Goal: Task Accomplishment & Management: Manage account settings

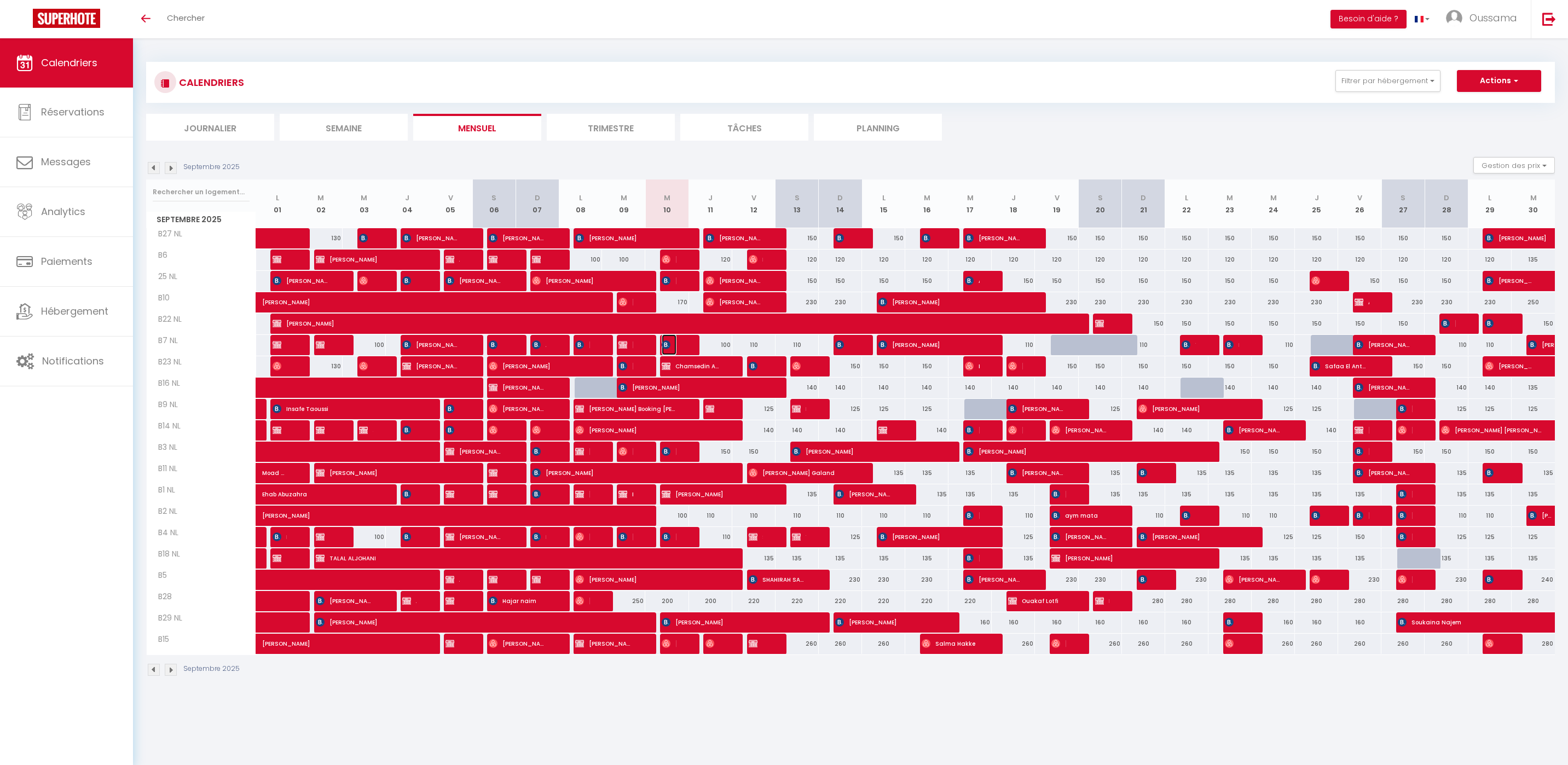
click at [668, 347] on img at bounding box center [666, 344] width 9 height 9
select select "OK"
select select "KO"
select select "0"
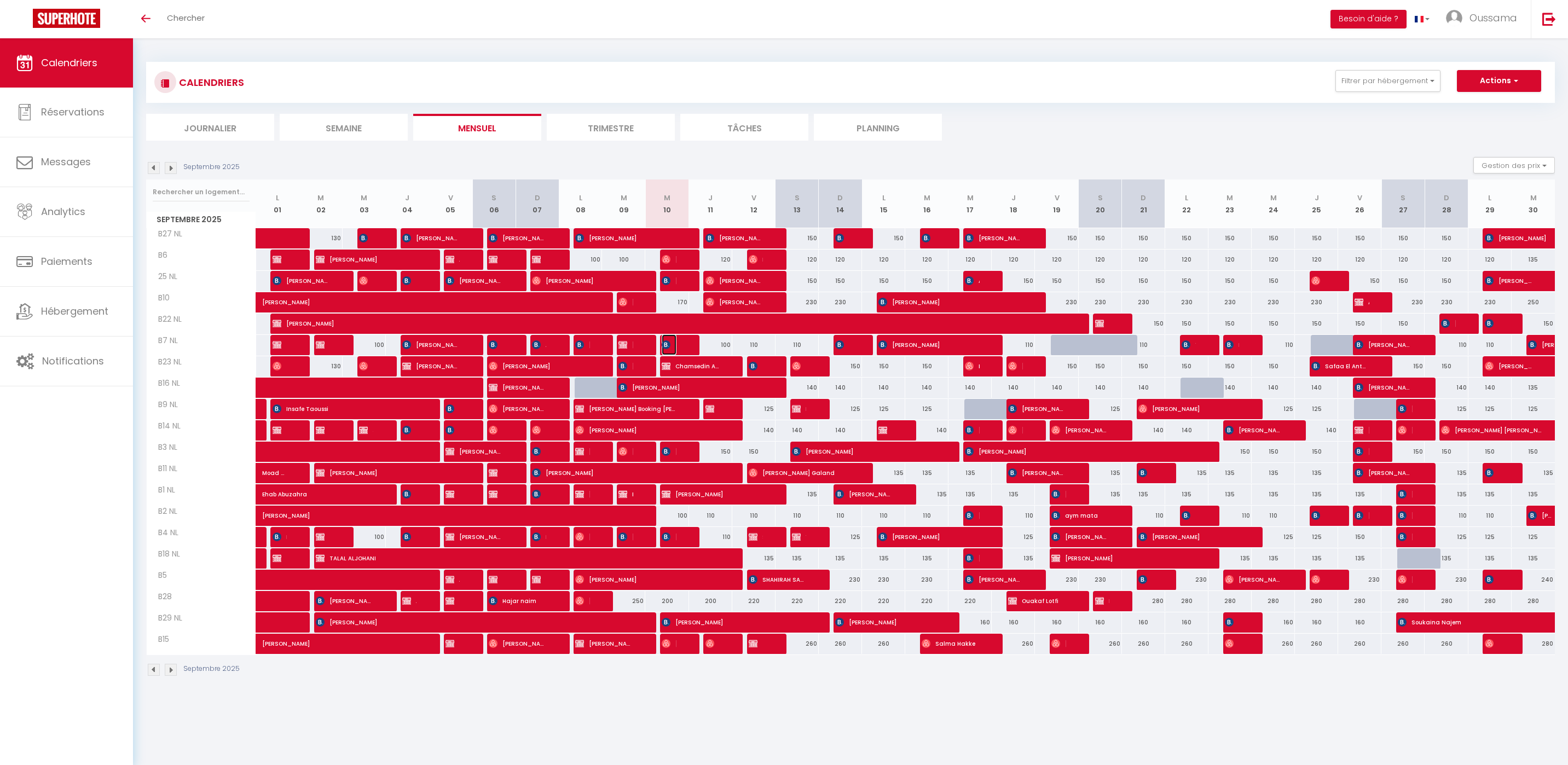
select select "1"
select select
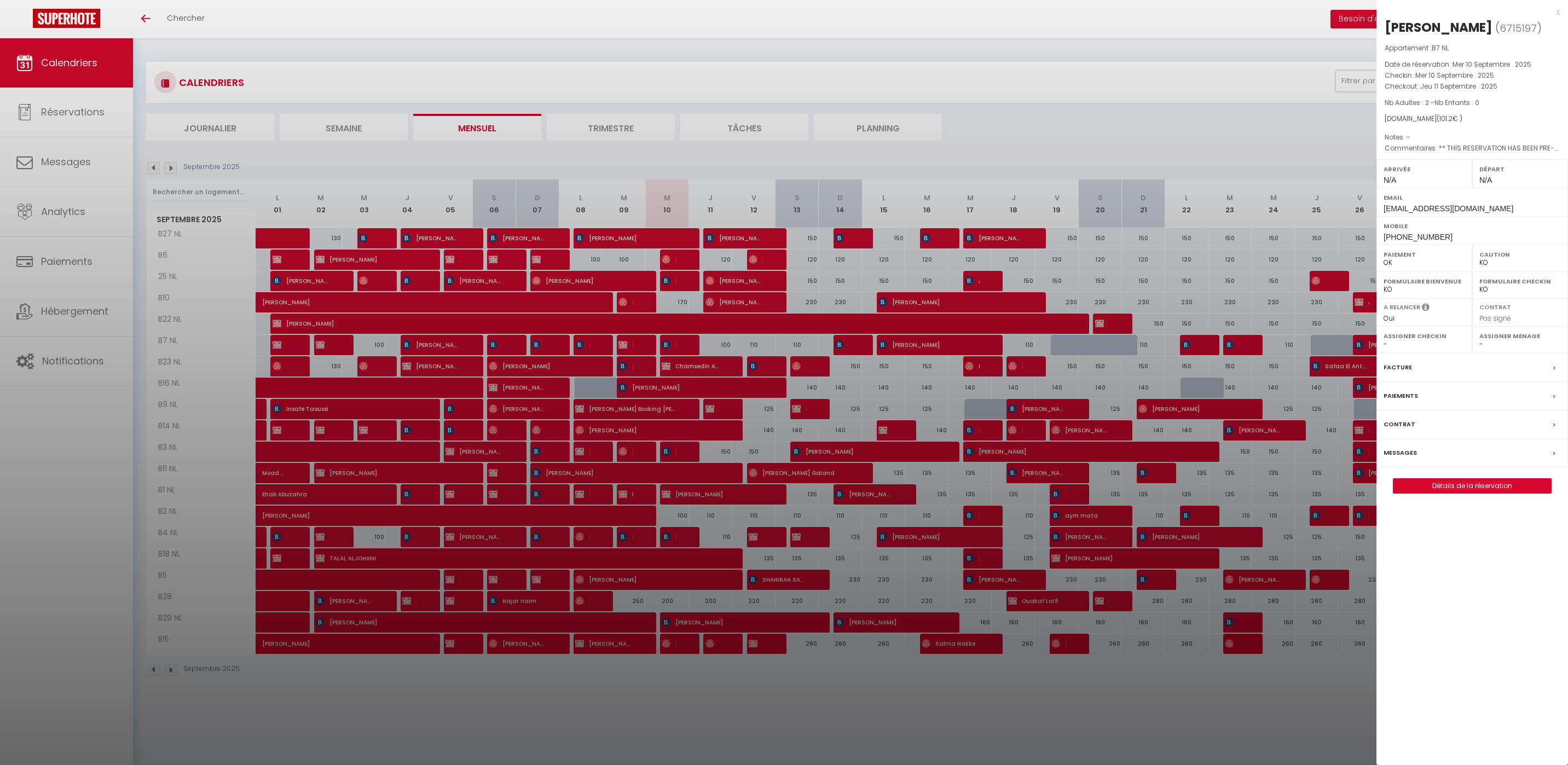
click at [524, 473] on div at bounding box center [784, 382] width 1568 height 765
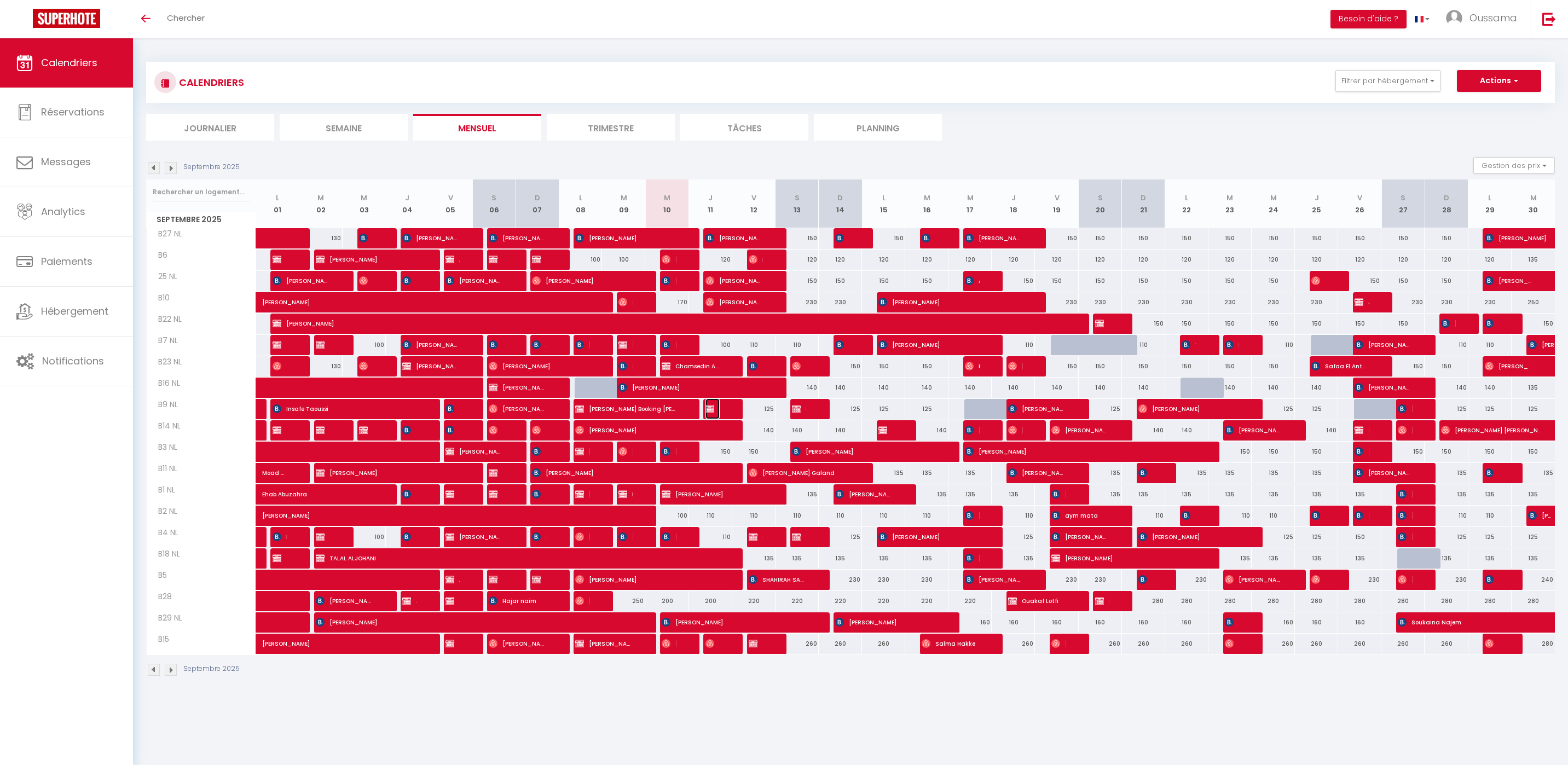
click at [718, 407] on span "Ahmed mohammed Alquthami" at bounding box center [712, 409] width 14 height 21
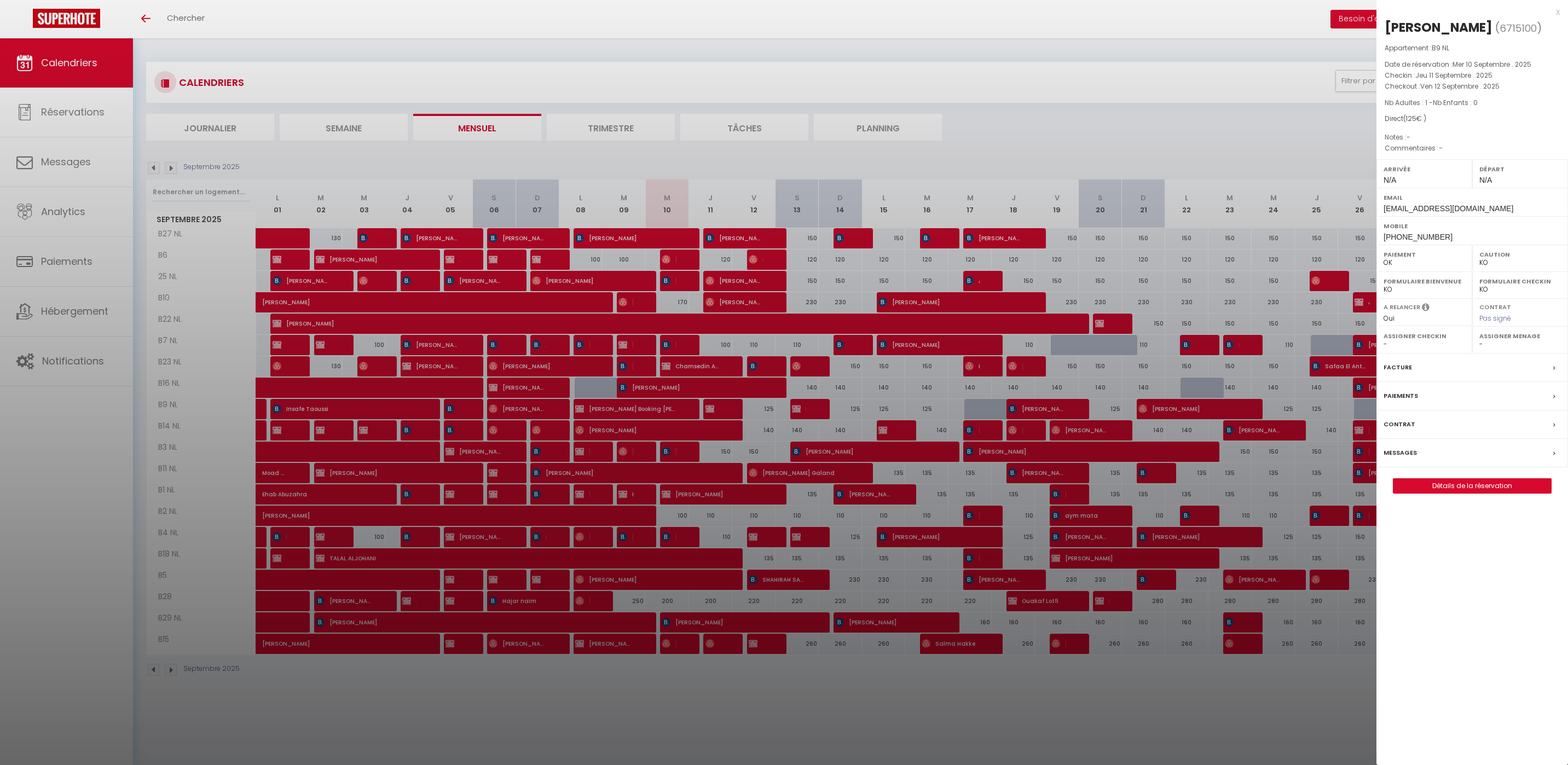
click at [625, 421] on div at bounding box center [784, 382] width 1568 height 765
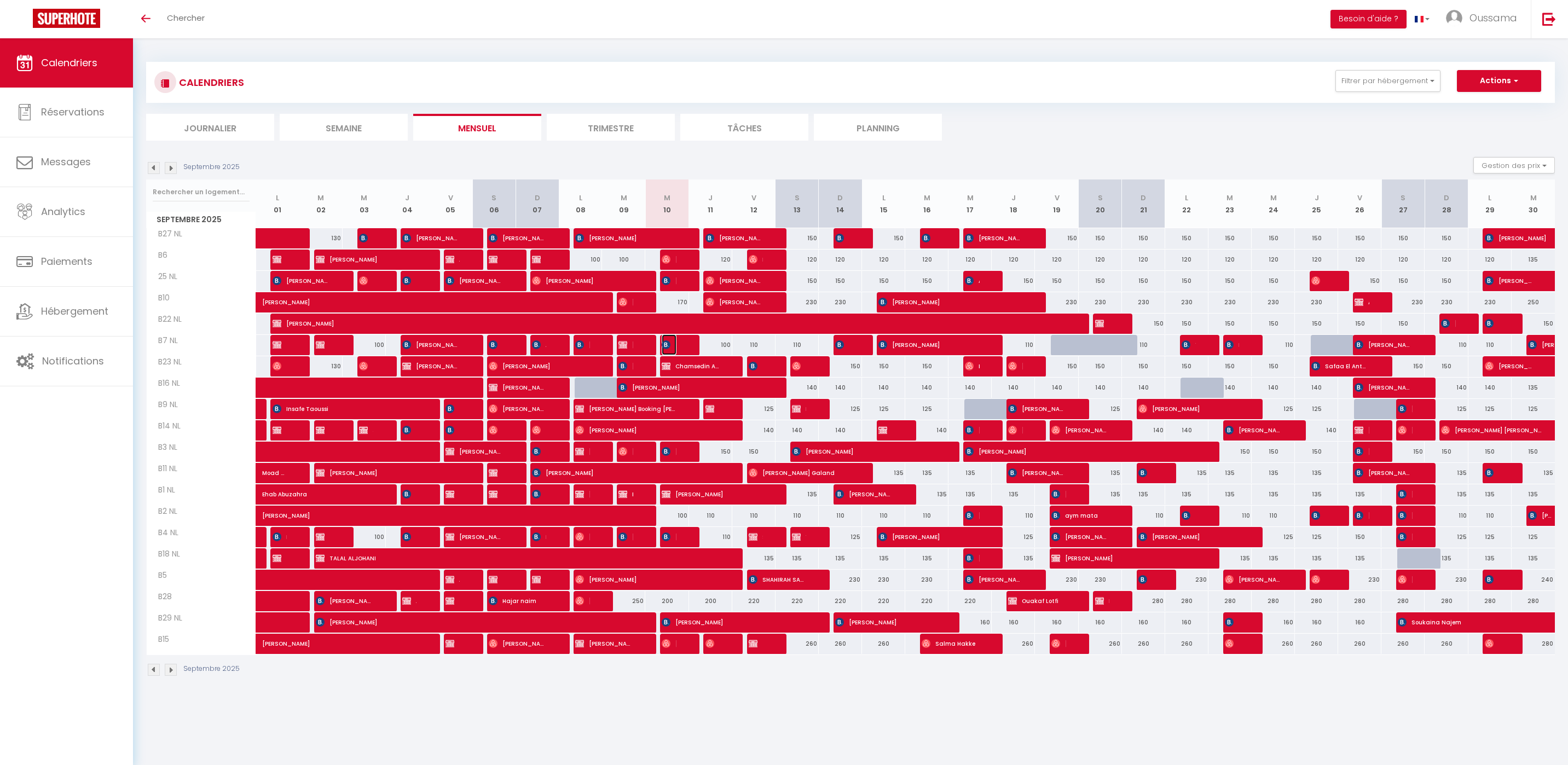
click at [670, 349] on span "[PERSON_NAME]" at bounding box center [668, 345] width 14 height 21
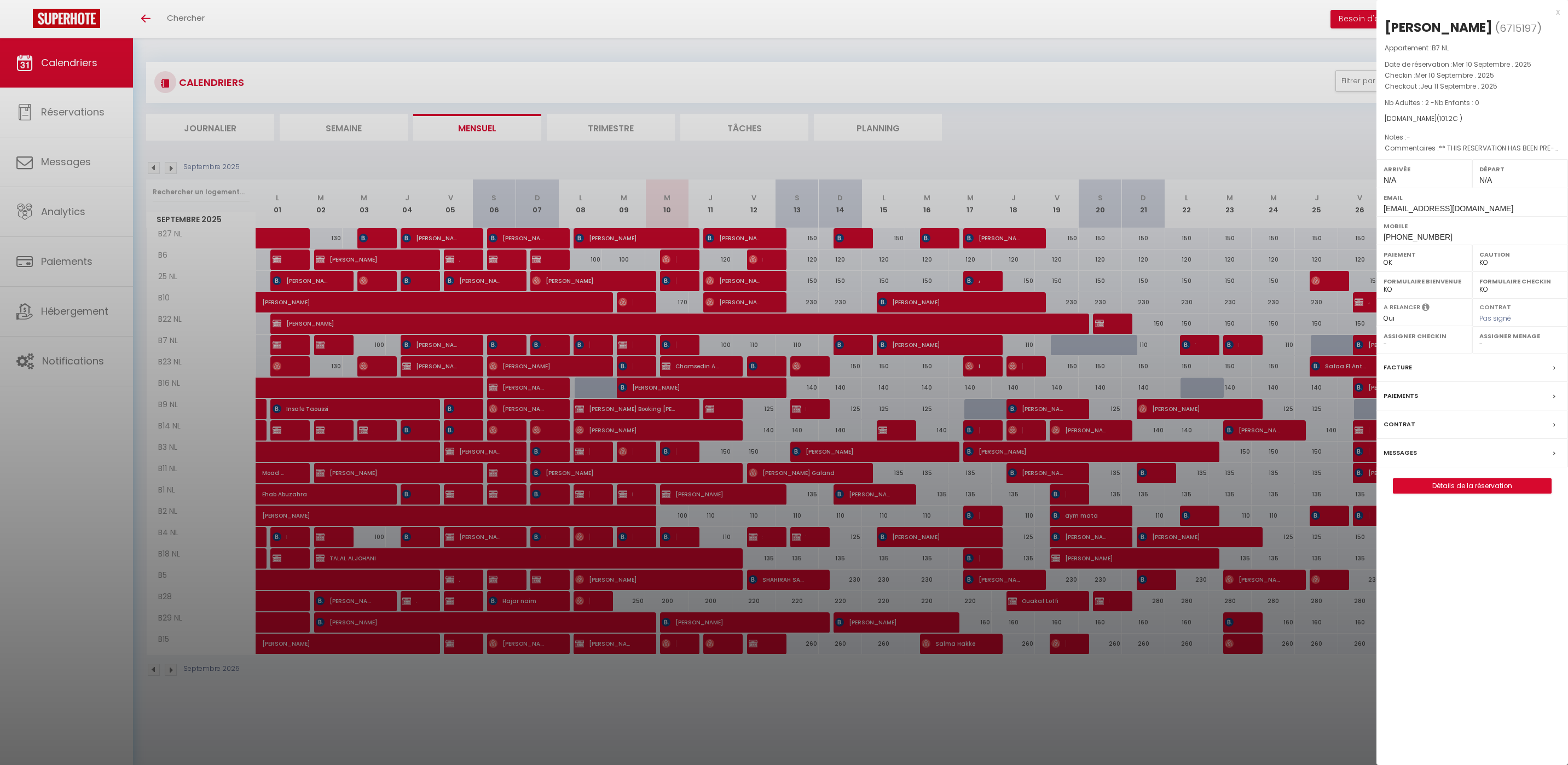
click at [387, 482] on div at bounding box center [784, 382] width 1568 height 765
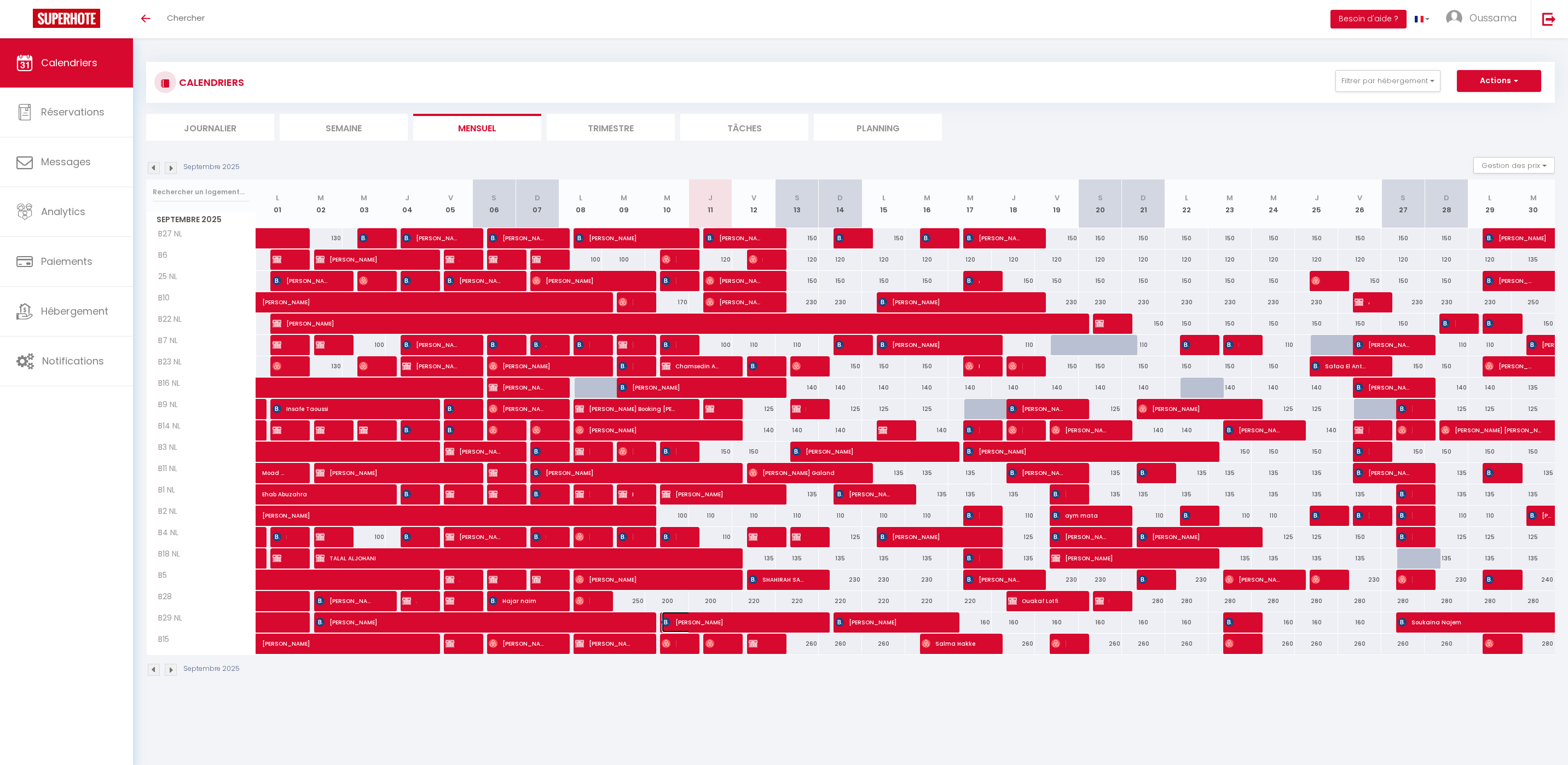
click at [674, 623] on span "Latifa Labib" at bounding box center [733, 623] width 144 height 21
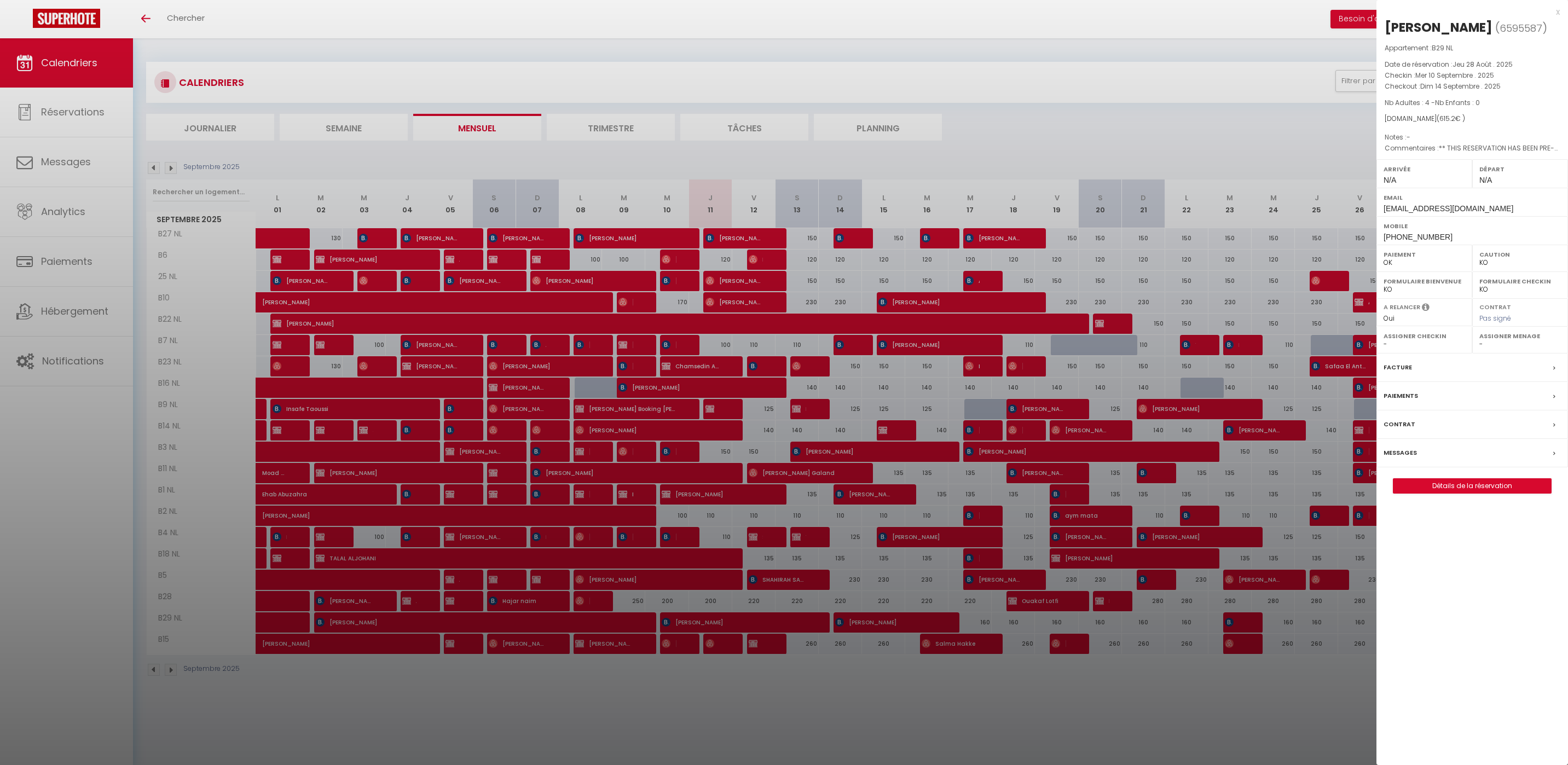
click at [448, 313] on div at bounding box center [784, 382] width 1568 height 765
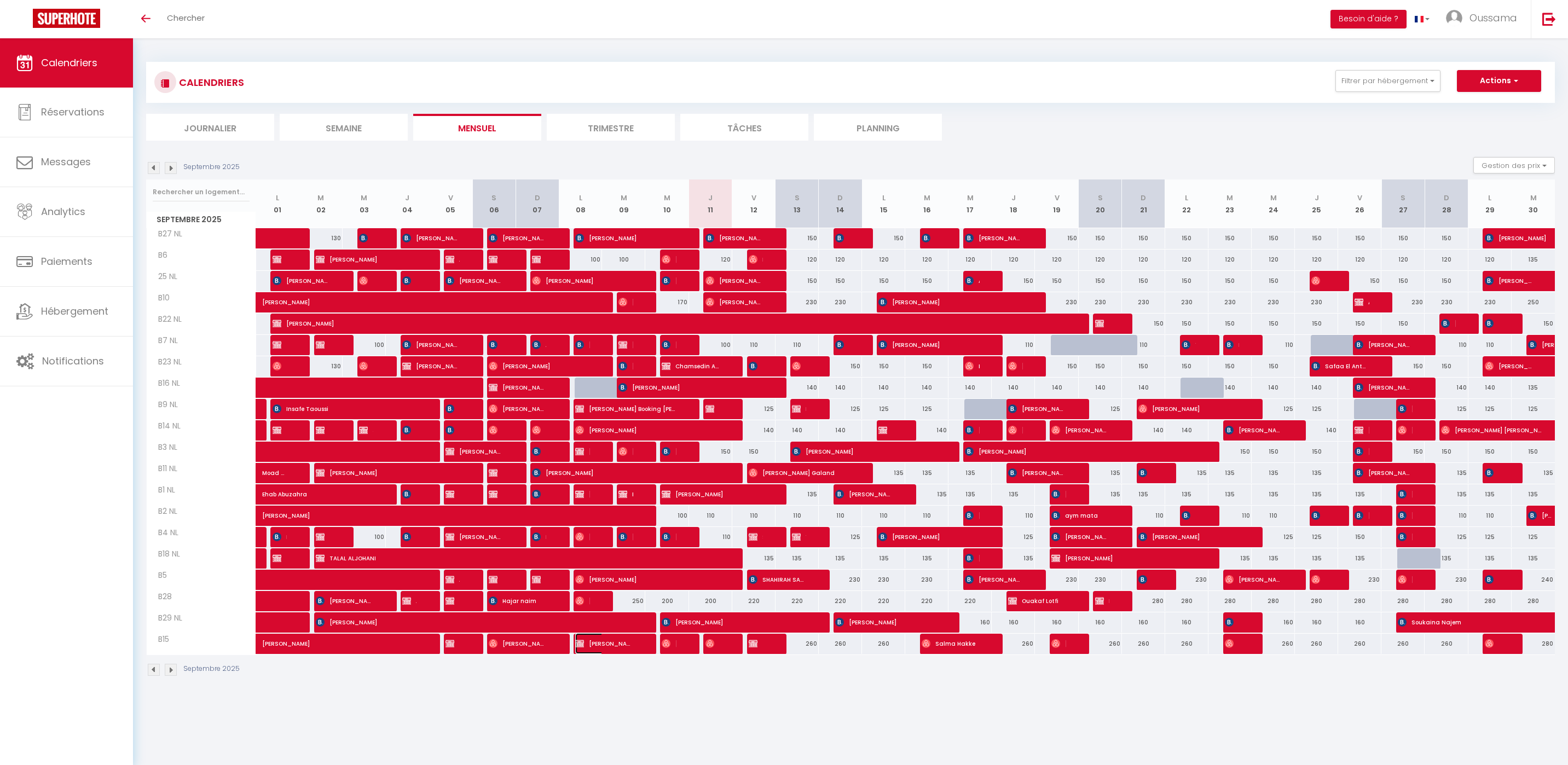
click at [610, 646] on span "Amine Zoubir" at bounding box center [604, 644] width 58 height 21
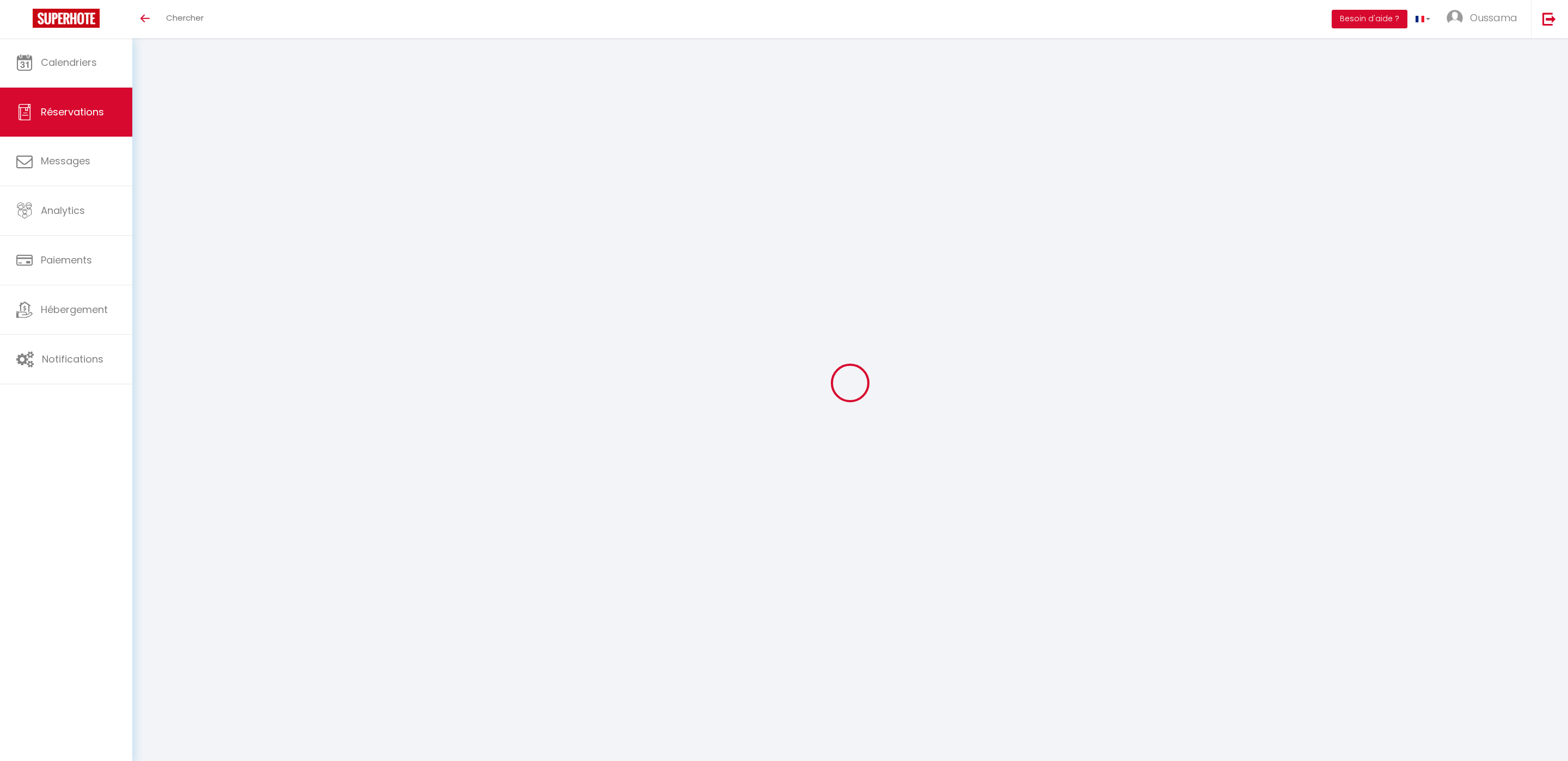
select select
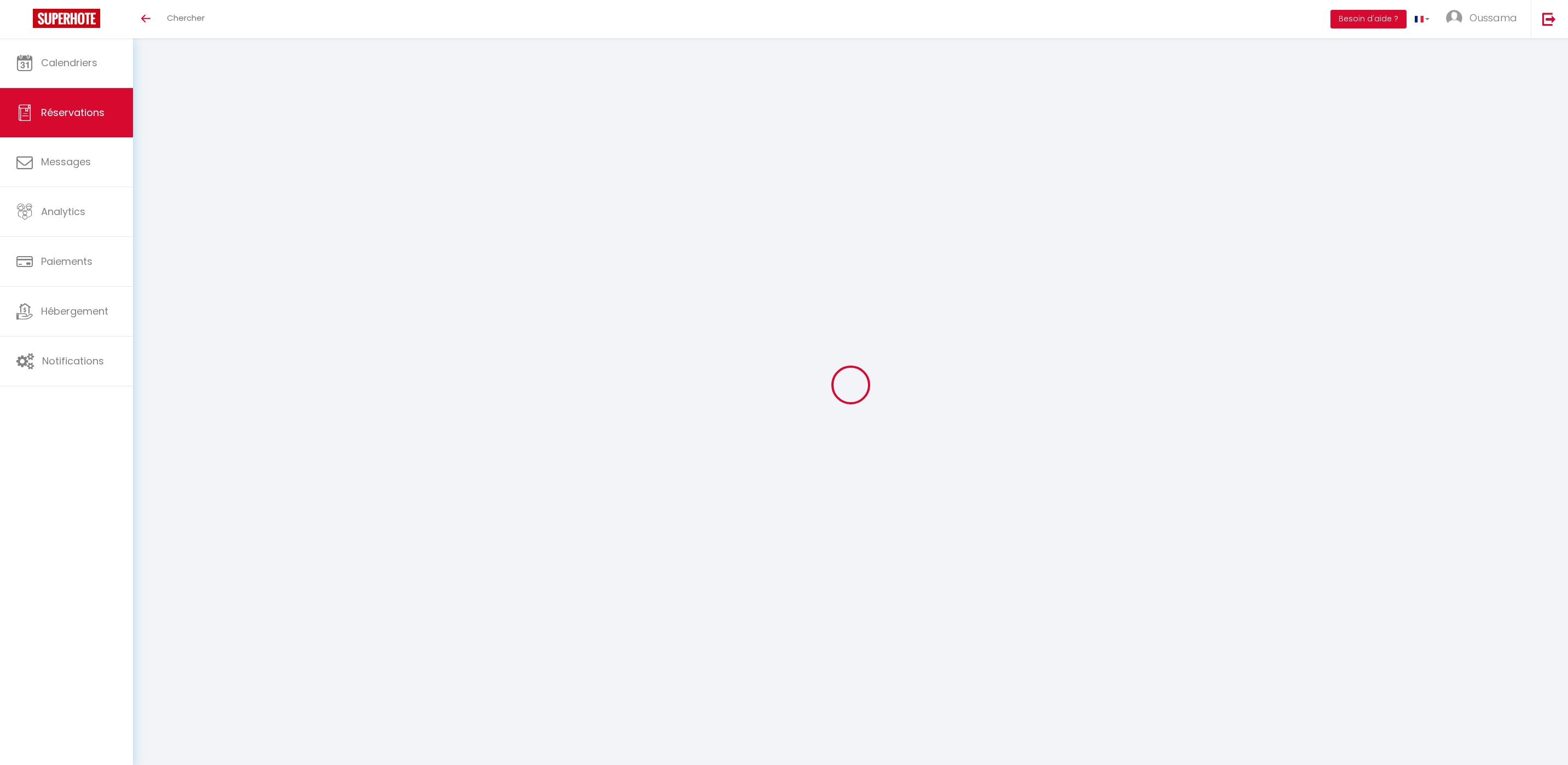
select select
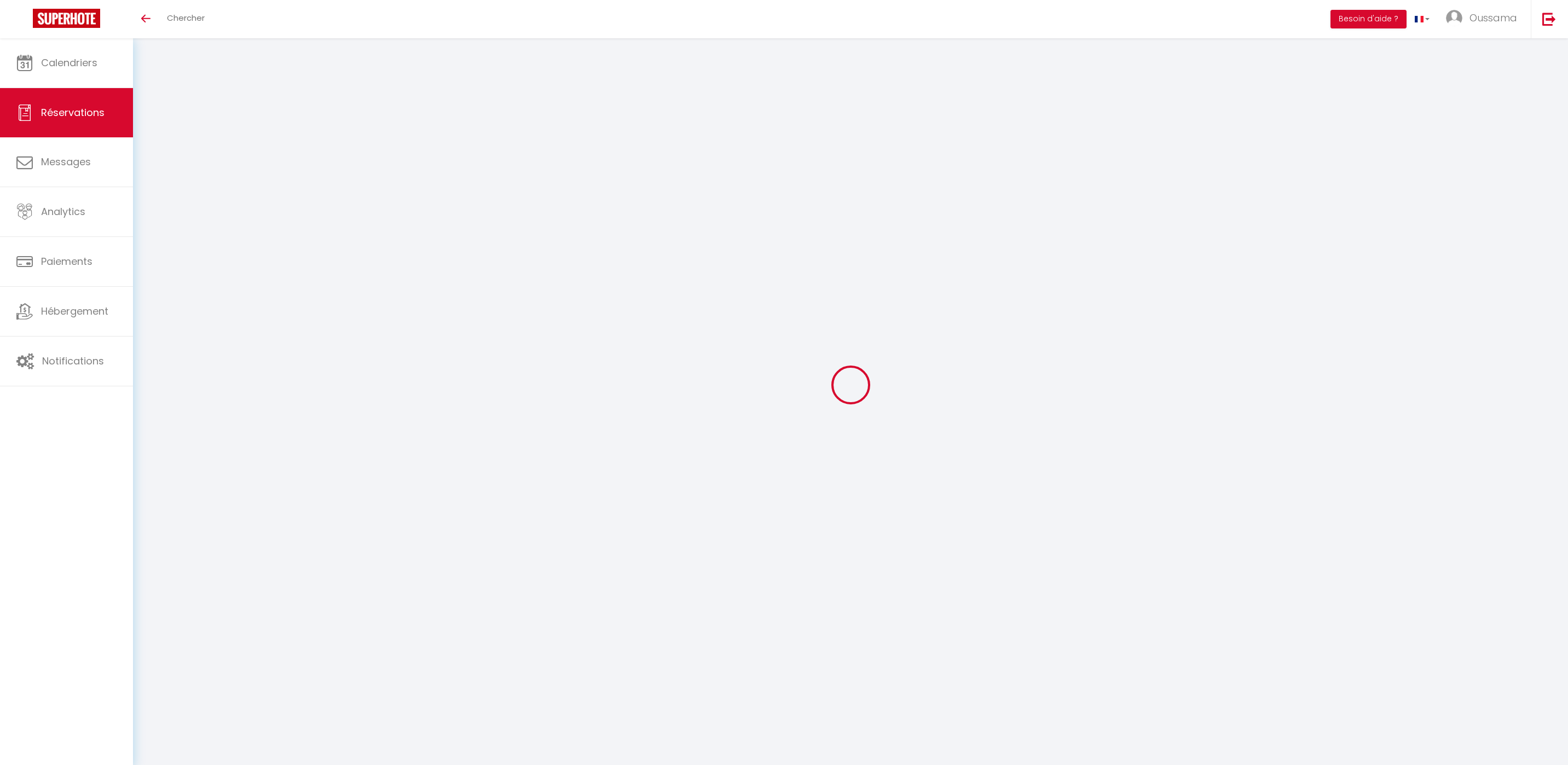
checkbox input "false"
select select
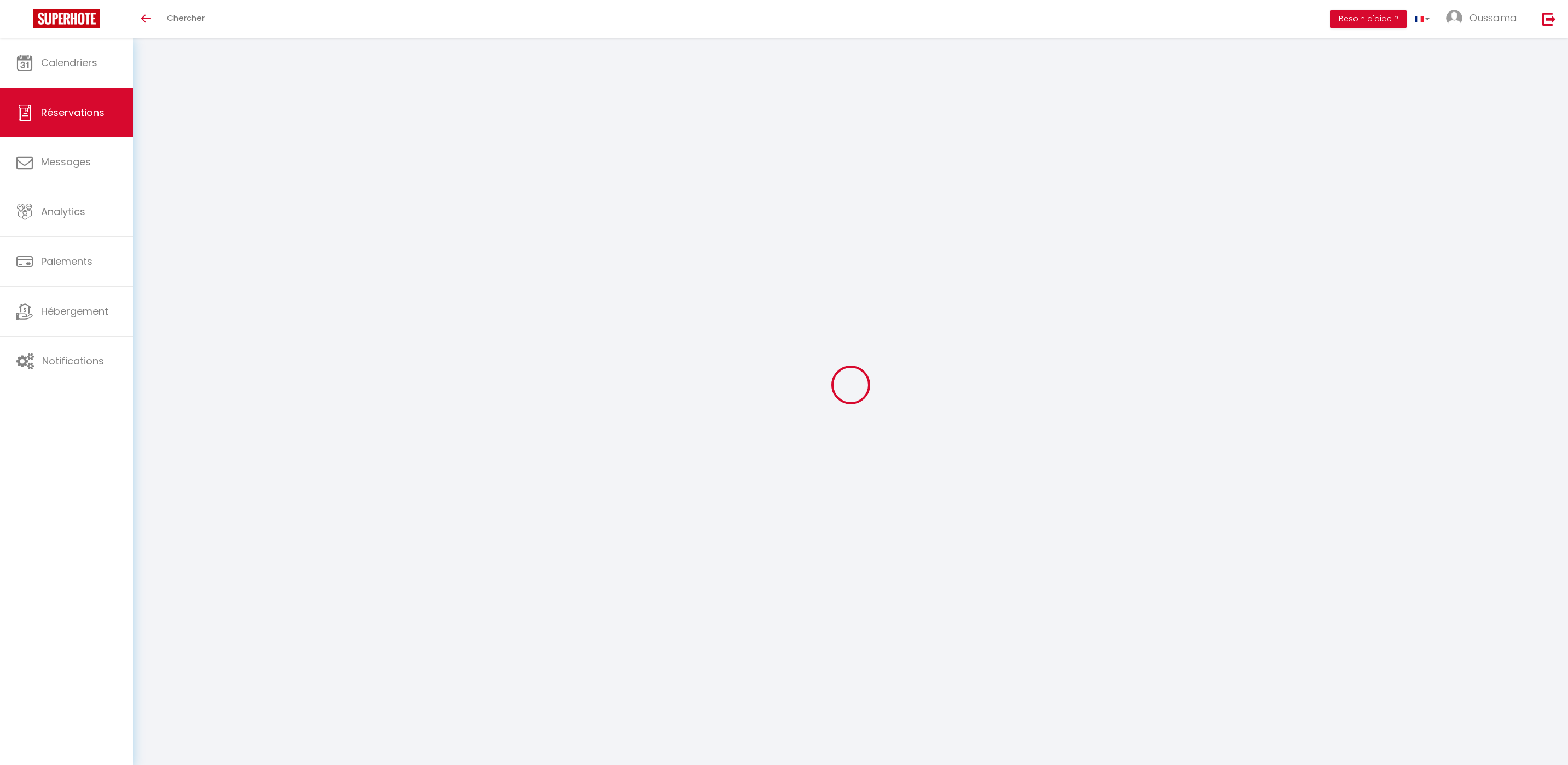
select select
checkbox input "false"
select select
type input "Sabrine"
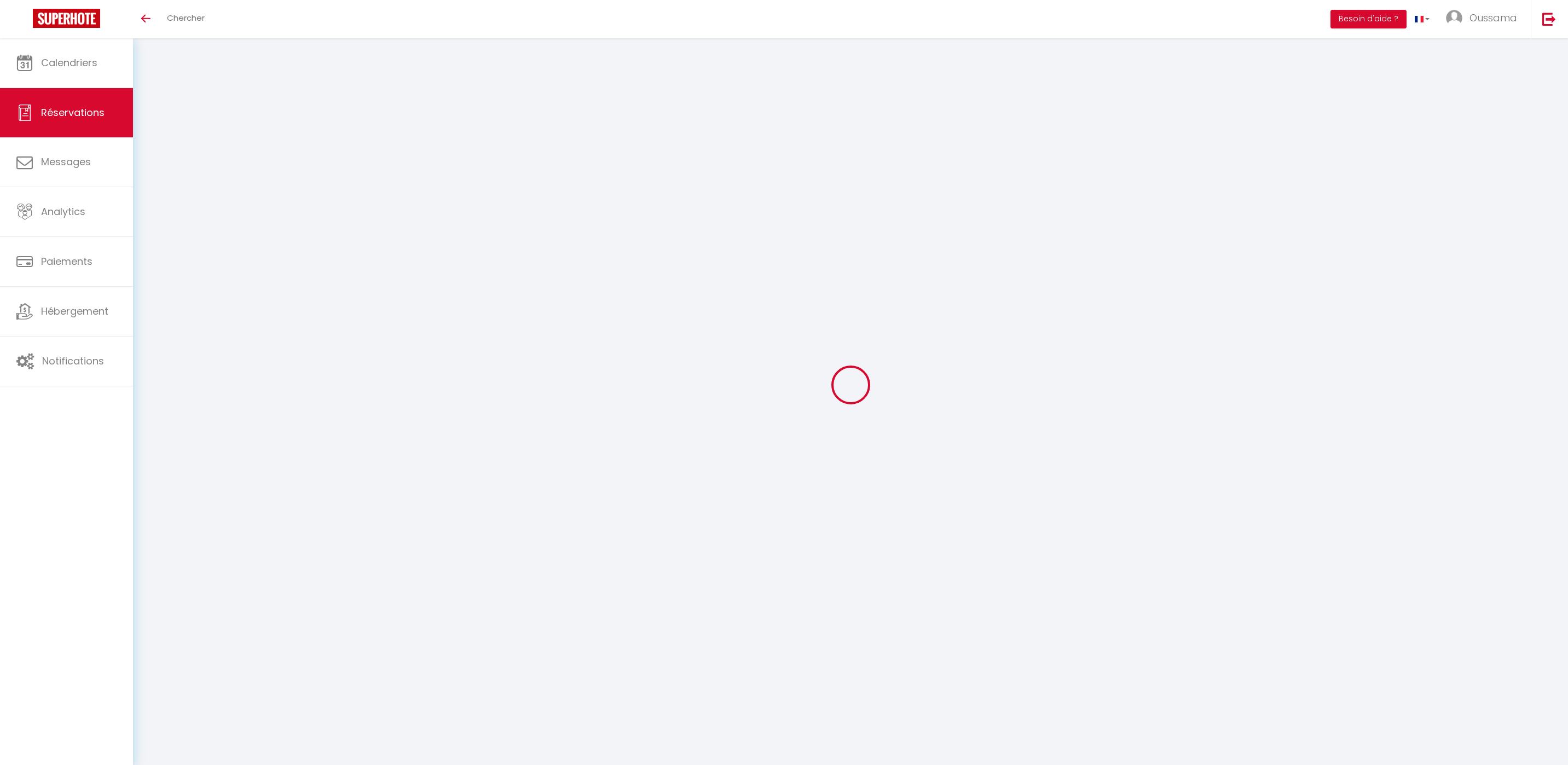
type input "Zoukarhi"
type input "[EMAIL_ADDRESS][DOMAIN_NAME]"
type input "[PHONE_NUMBER]"
type input "."
select select "MA"
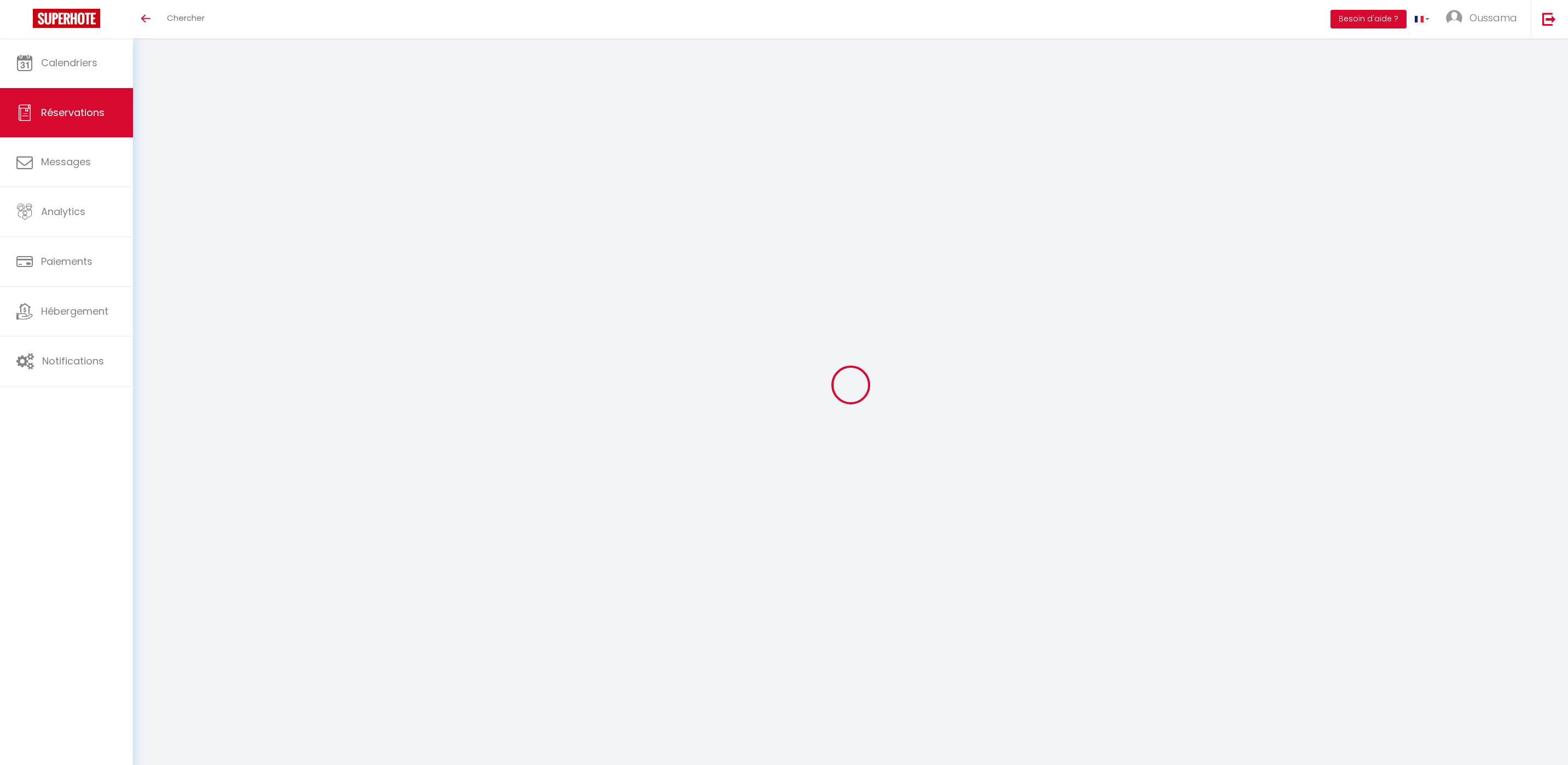
type input "19.44"
type input "1.94"
select select "44363"
select select "1"
select select
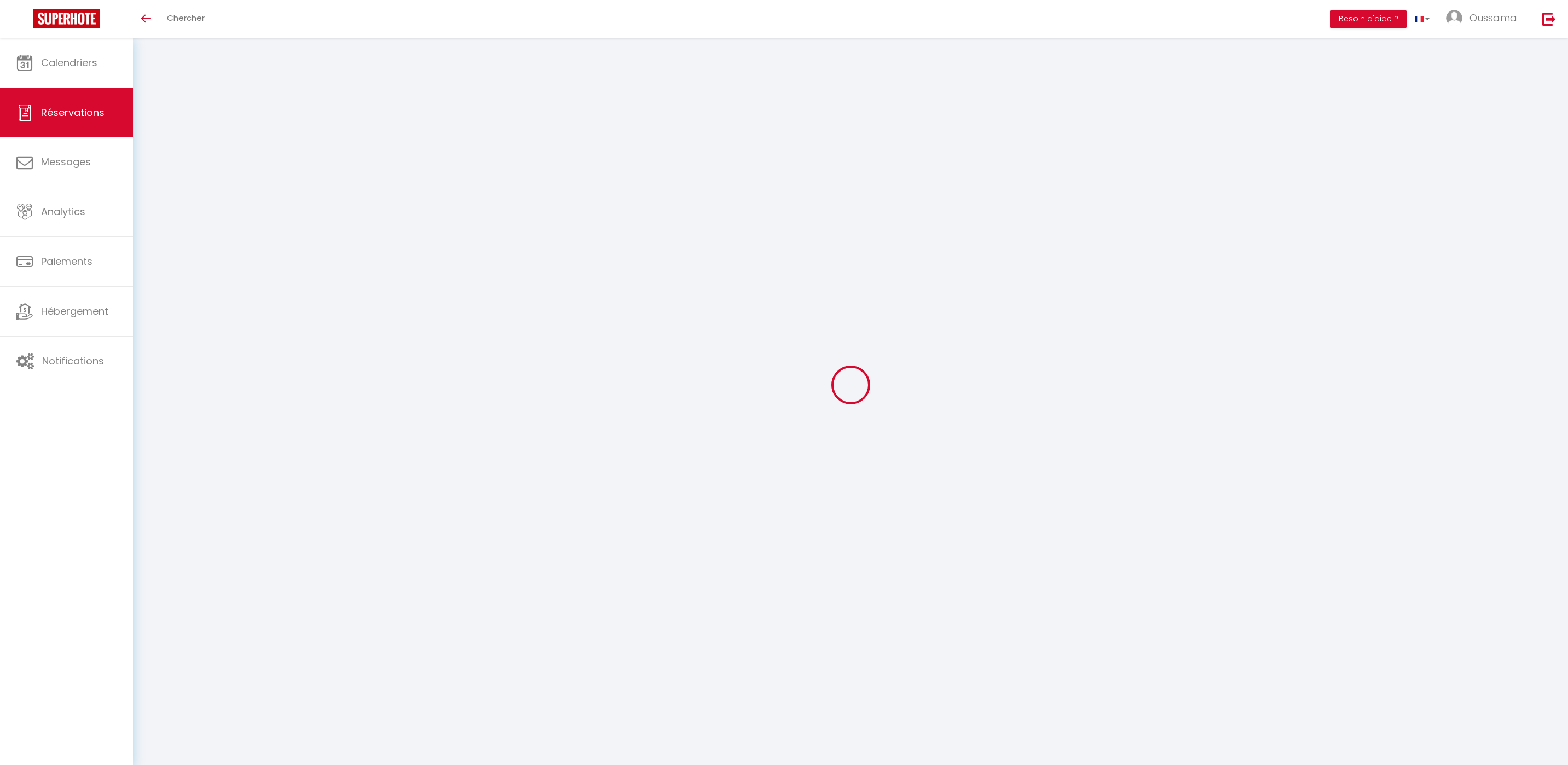
select select
type input "2"
select select "12"
select select
type input "97.2"
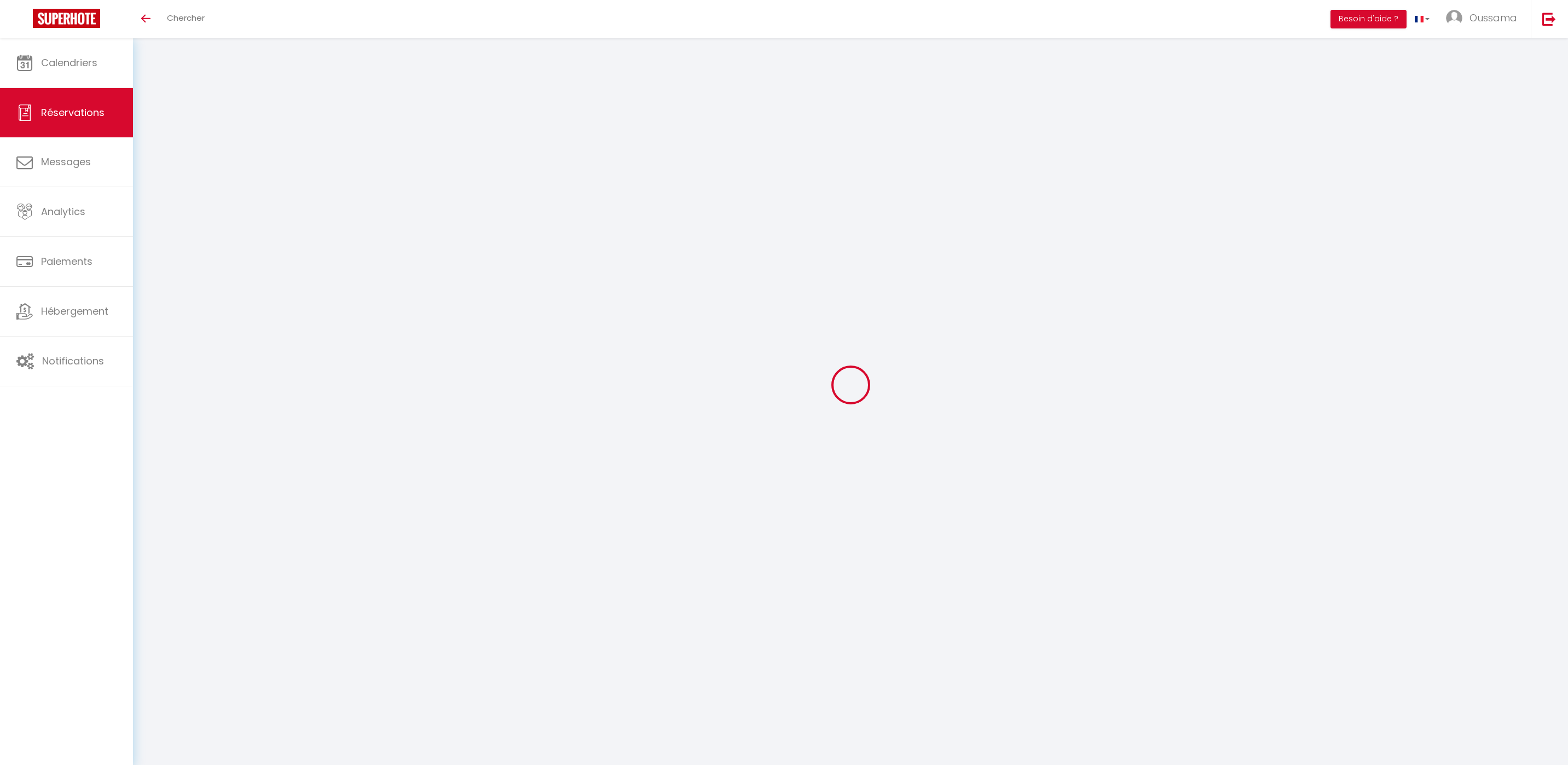
checkbox input "false"
type input "0"
select select "2"
type input "0"
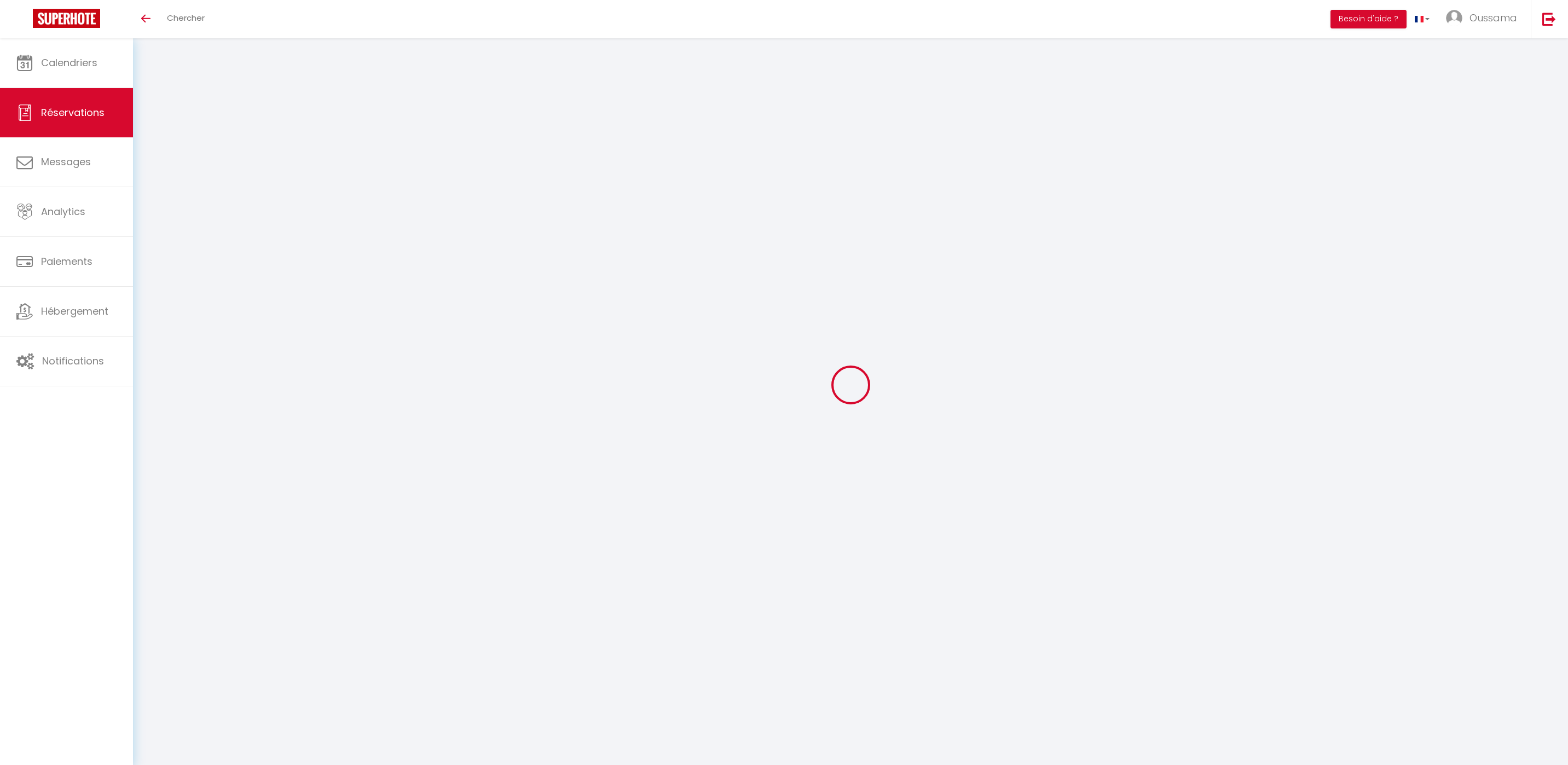
type input "0"
select select
select select "14"
checkbox input "false"
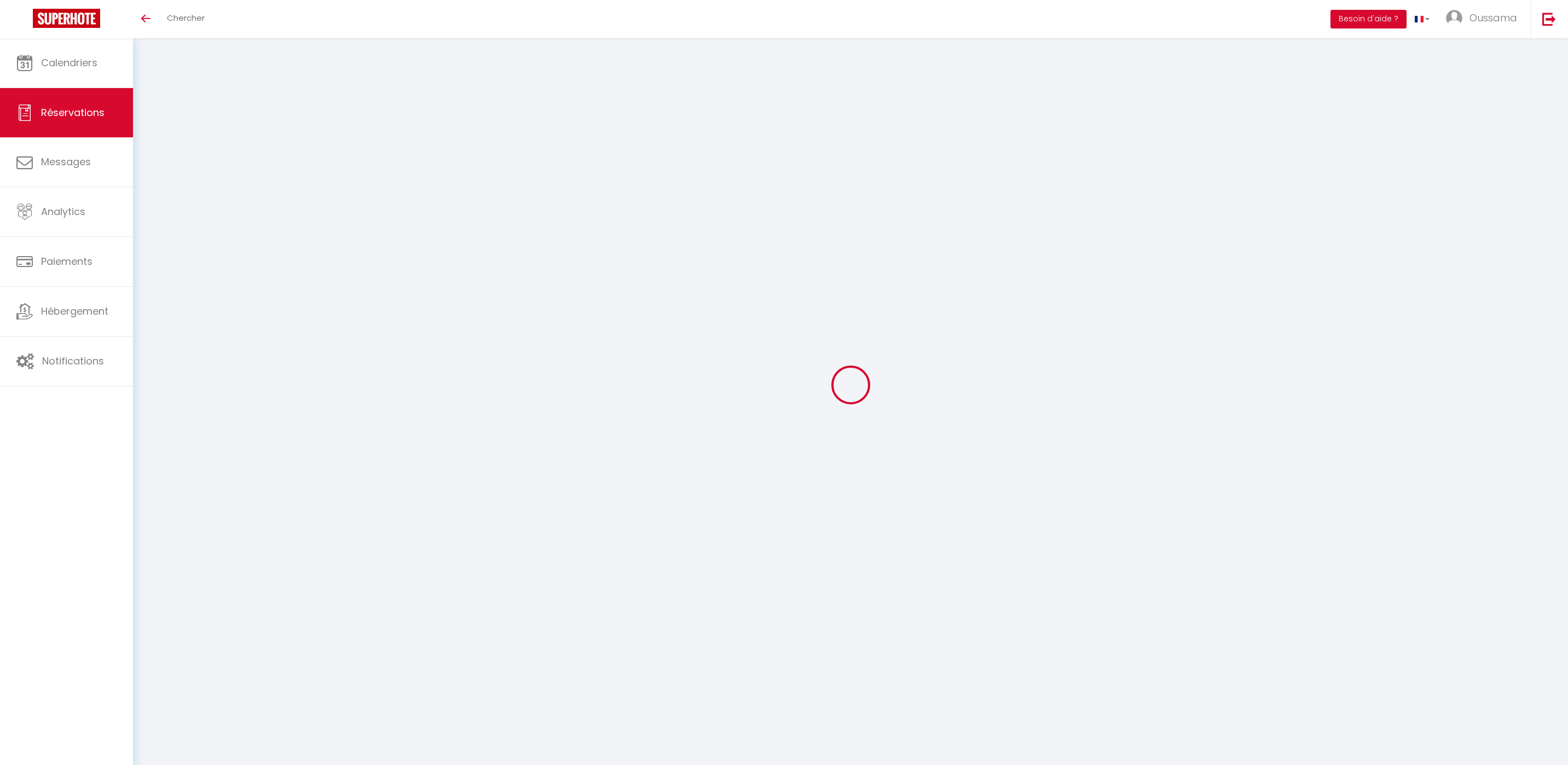
select select
checkbox input "false"
select select
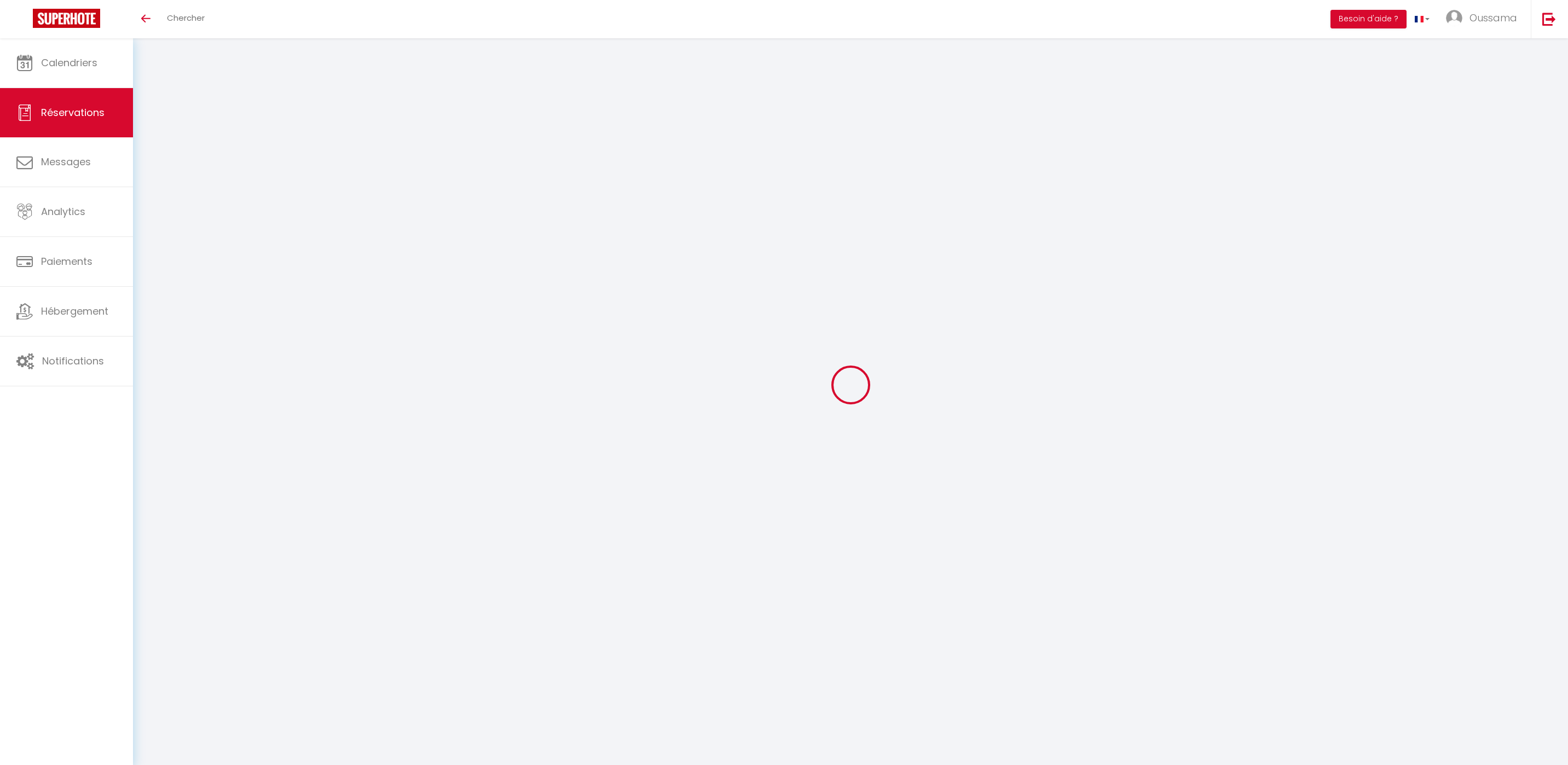
checkbox input "false"
select select
checkbox input "false"
type textarea "** THIS RESERVATION HAS BEEN PRE-PAID ** BOOKING NOTE : Payment charge is EUR 1…"
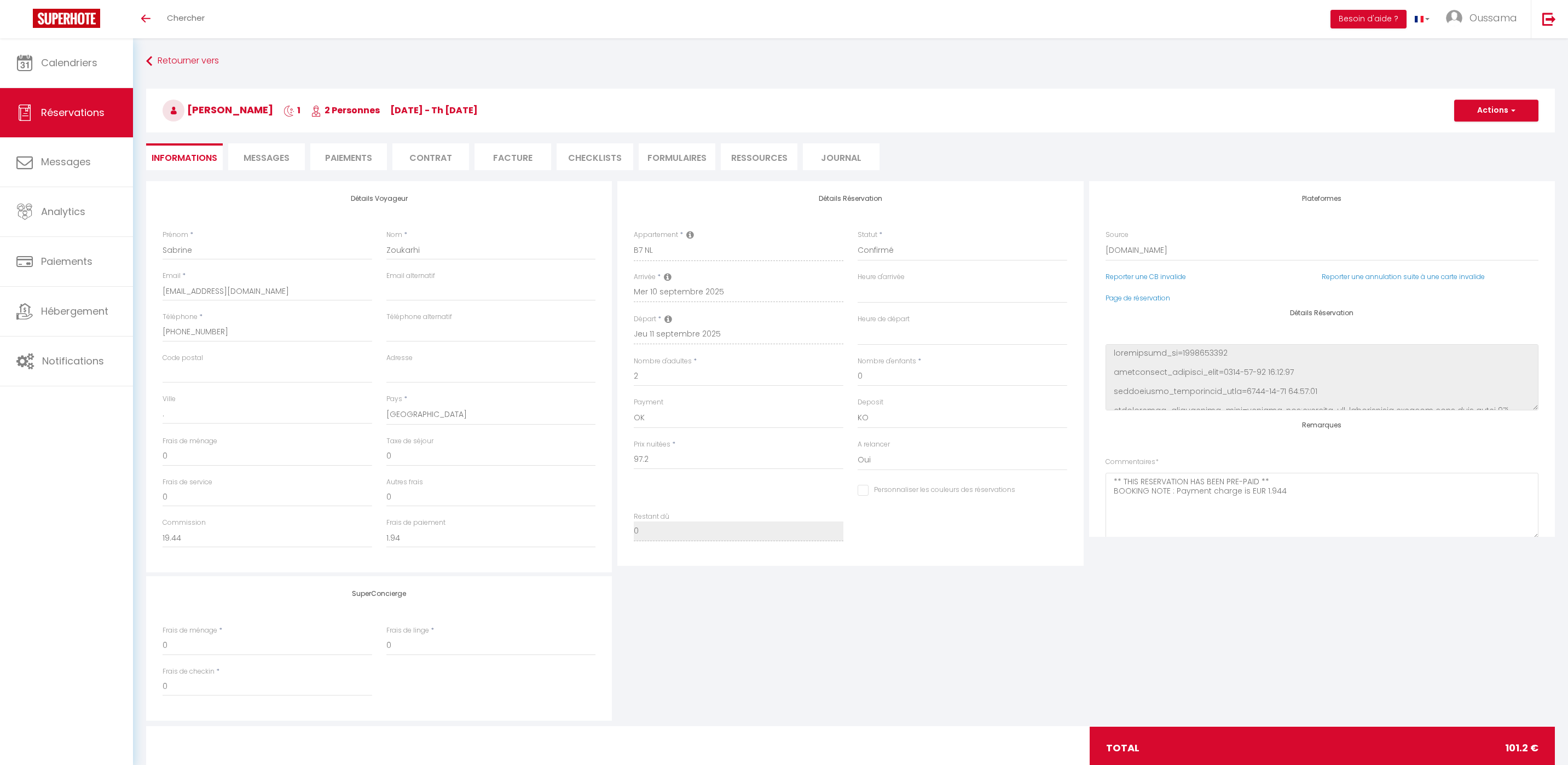
type input "4"
select select
checkbox input "false"
select select
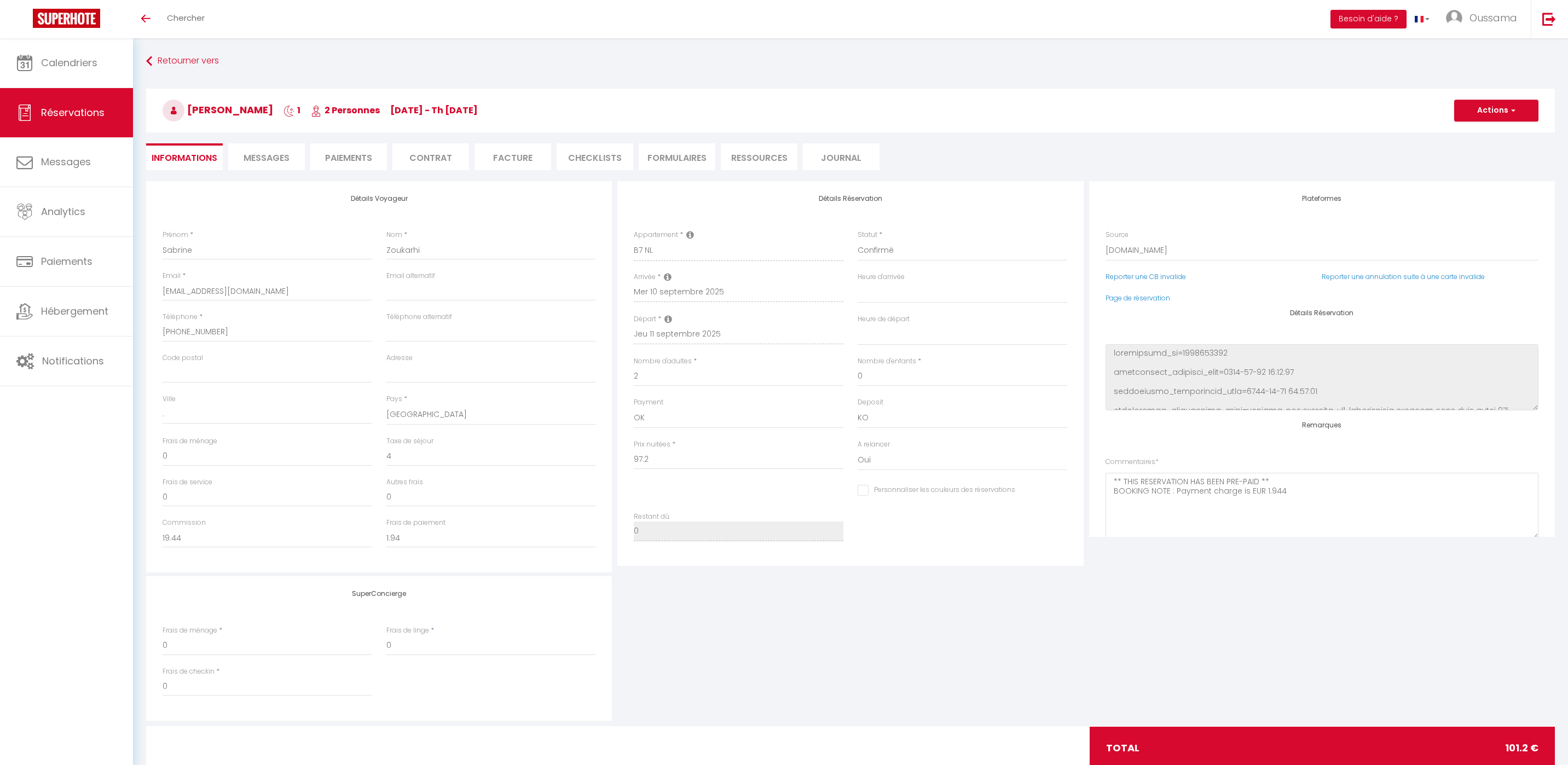
select select
click at [920, 255] on select "Confirmé Non Confirmé [PERSON_NAME] par le voyageur No Show Request" at bounding box center [963, 251] width 210 height 21
select select "5"
click at [858, 240] on select "Confirmé Non Confirmé [PERSON_NAME] par le voyageur No Show Request" at bounding box center [963, 251] width 210 height 21
select select
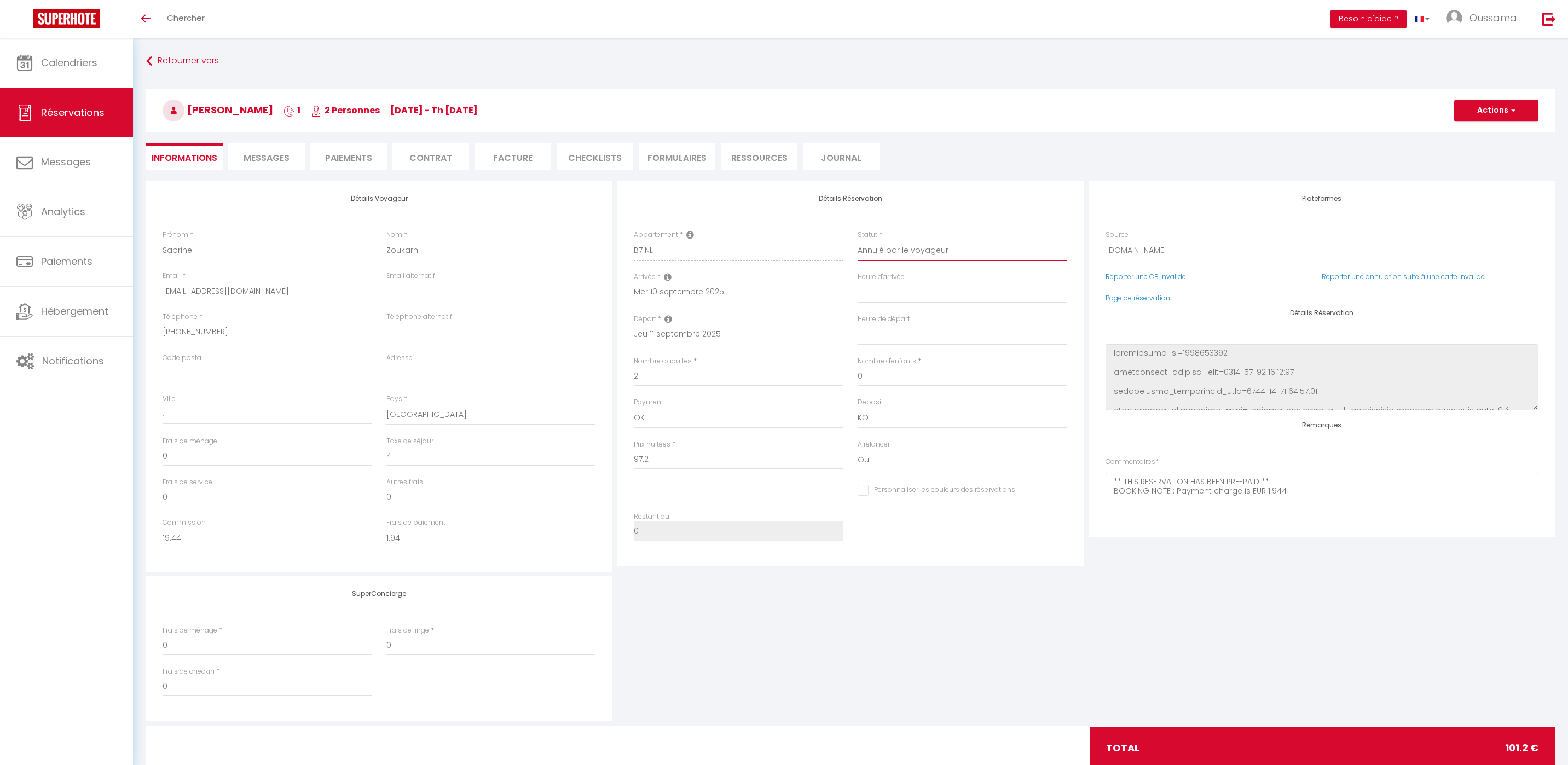
select select
checkbox input "false"
click at [1474, 115] on button "Actions" at bounding box center [1496, 110] width 85 height 22
click at [1466, 138] on link "Enregistrer" at bounding box center [1486, 134] width 86 height 14
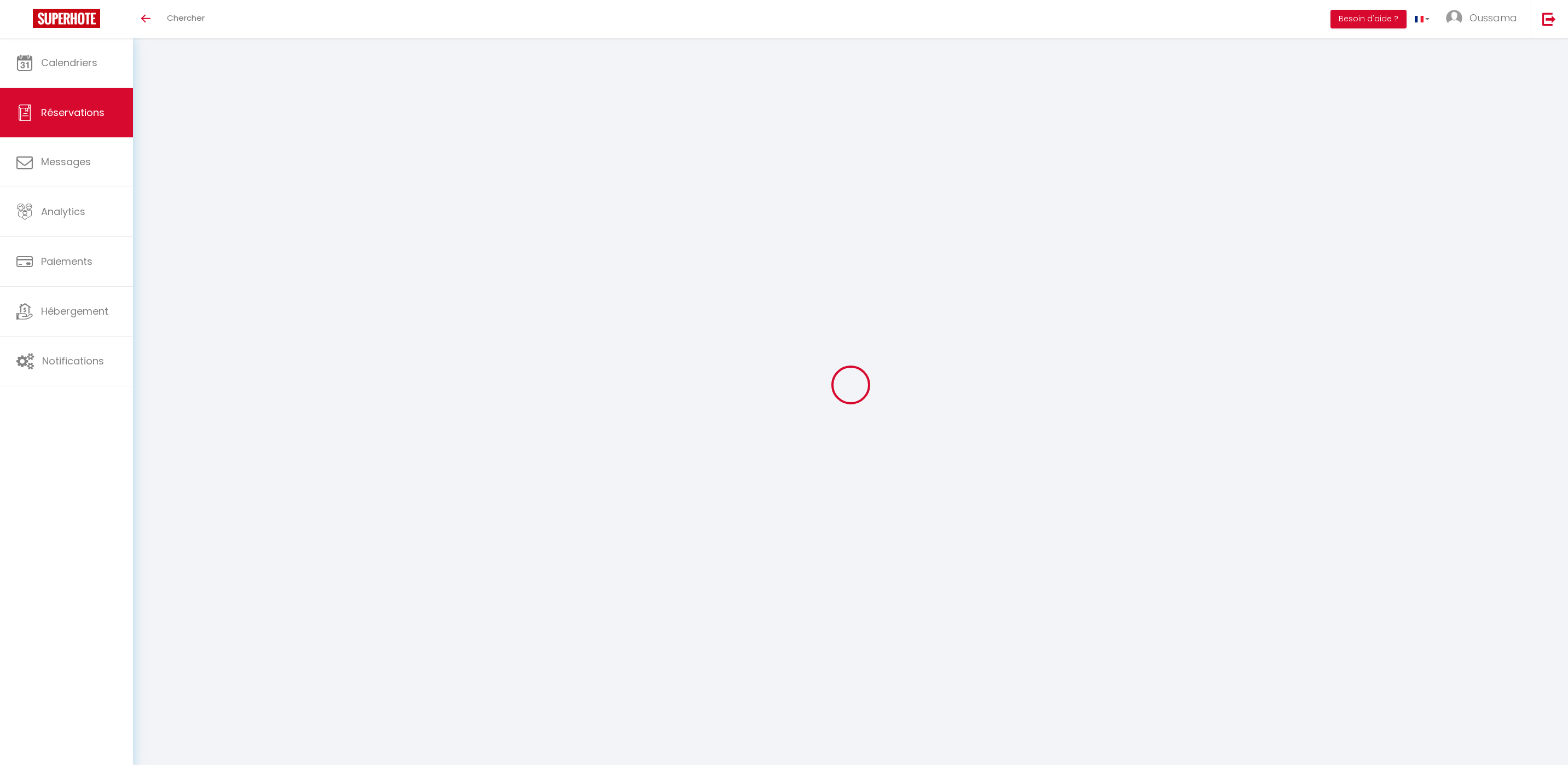
select select "not_cancelled"
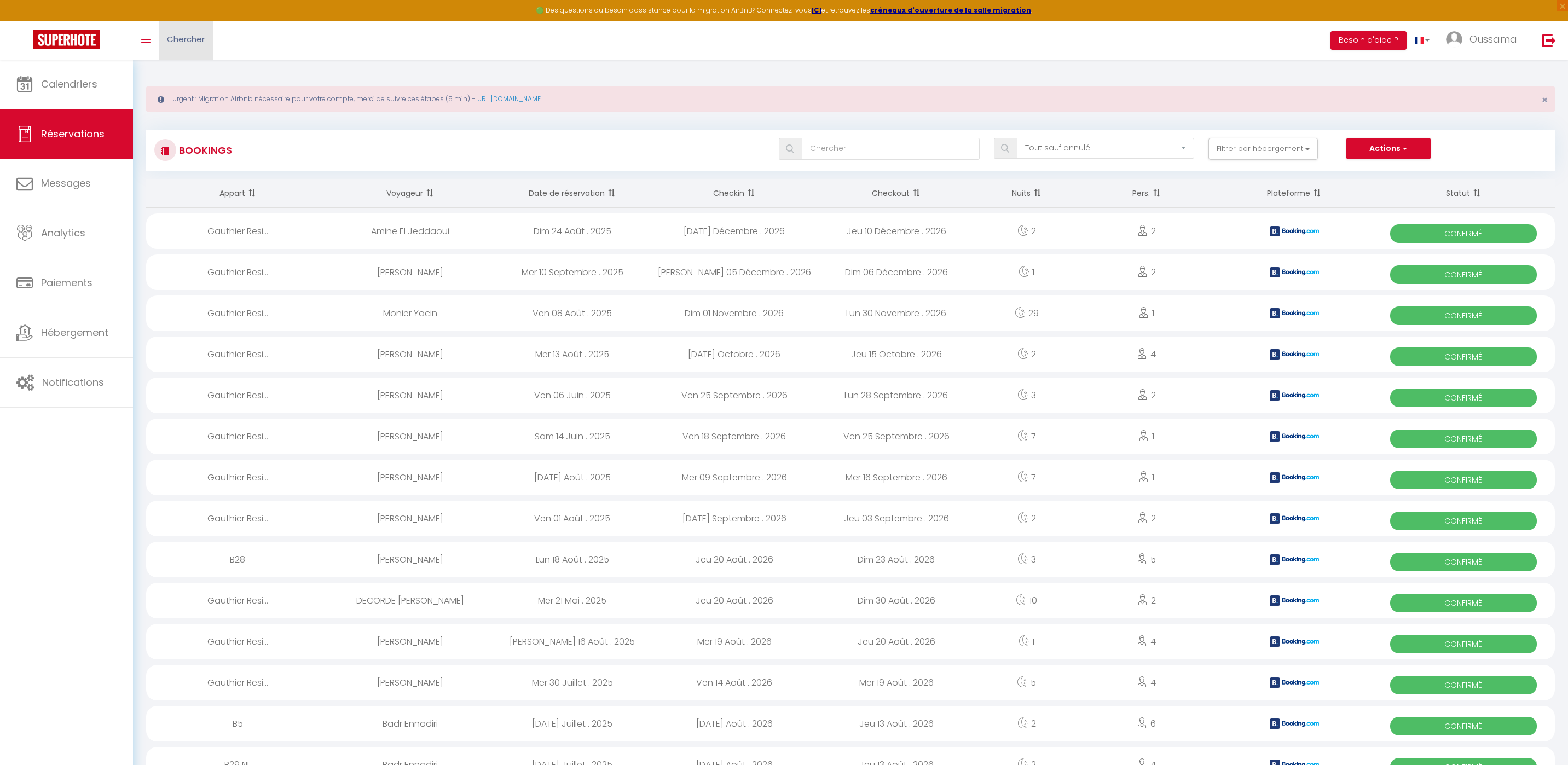
click at [174, 41] on span "Chercher" at bounding box center [186, 39] width 37 height 11
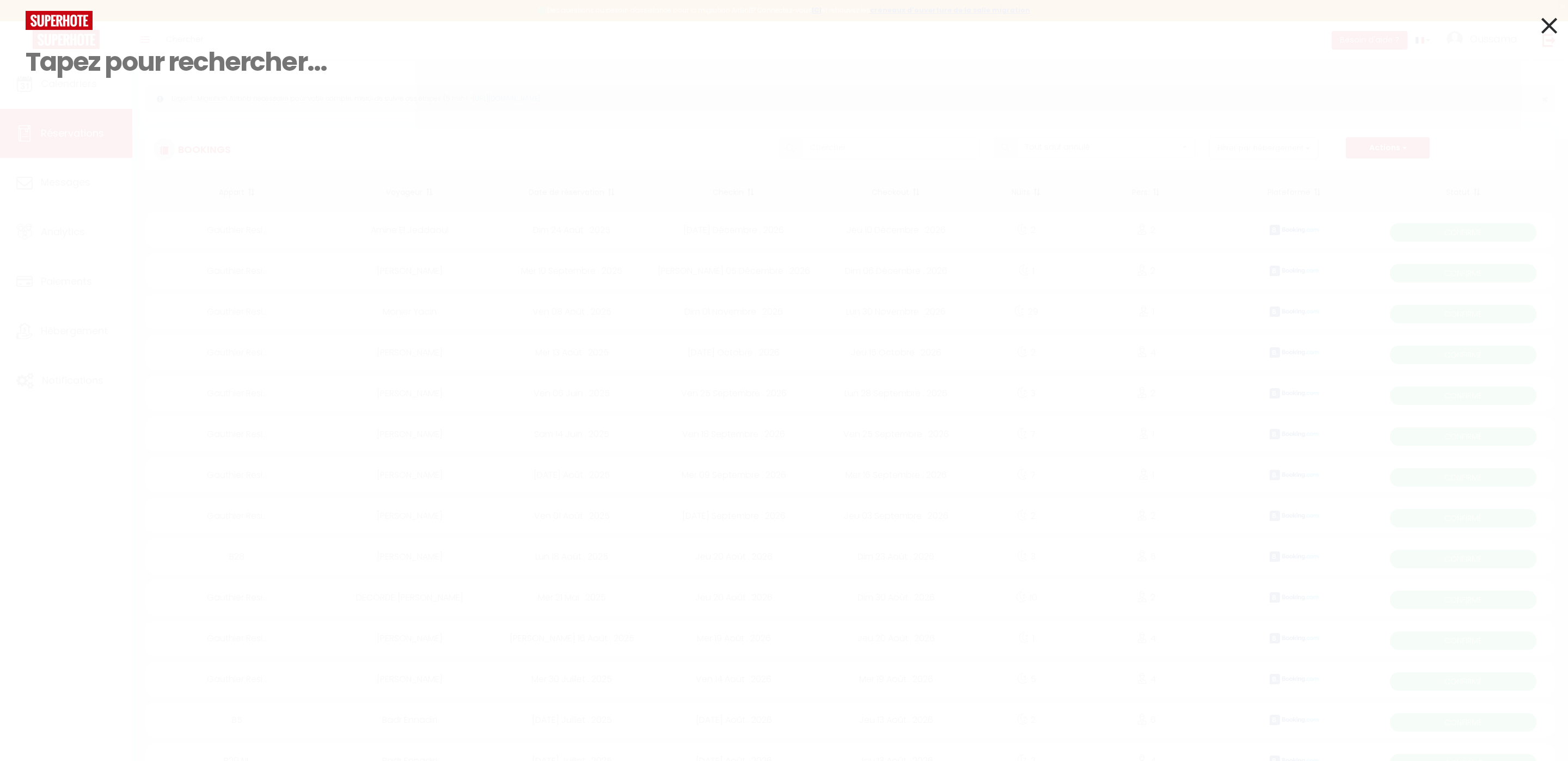
paste input "[PERSON_NAME],"
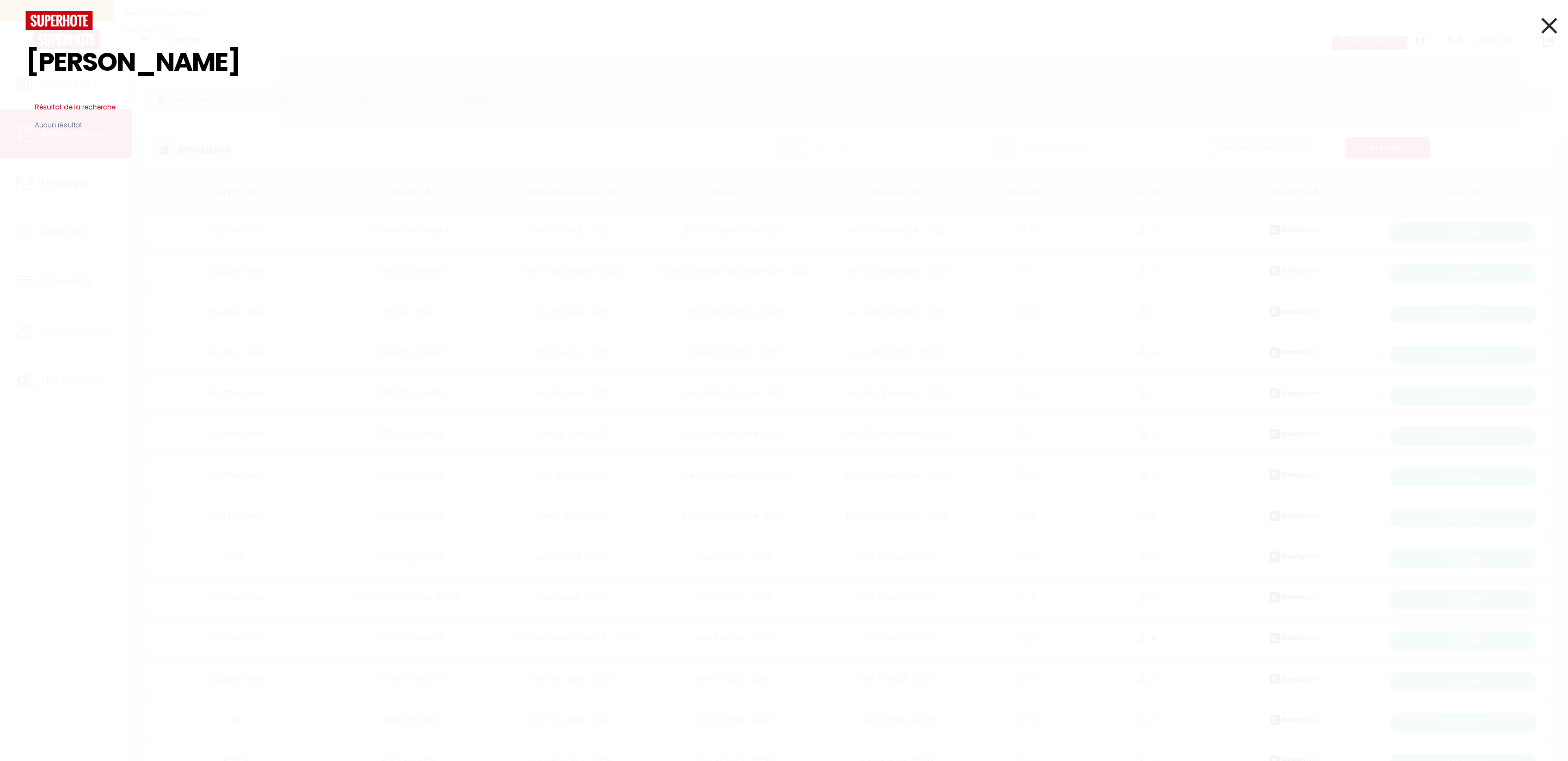
click at [142, 72] on input "[PERSON_NAME]" at bounding box center [784, 62] width 1517 height 64
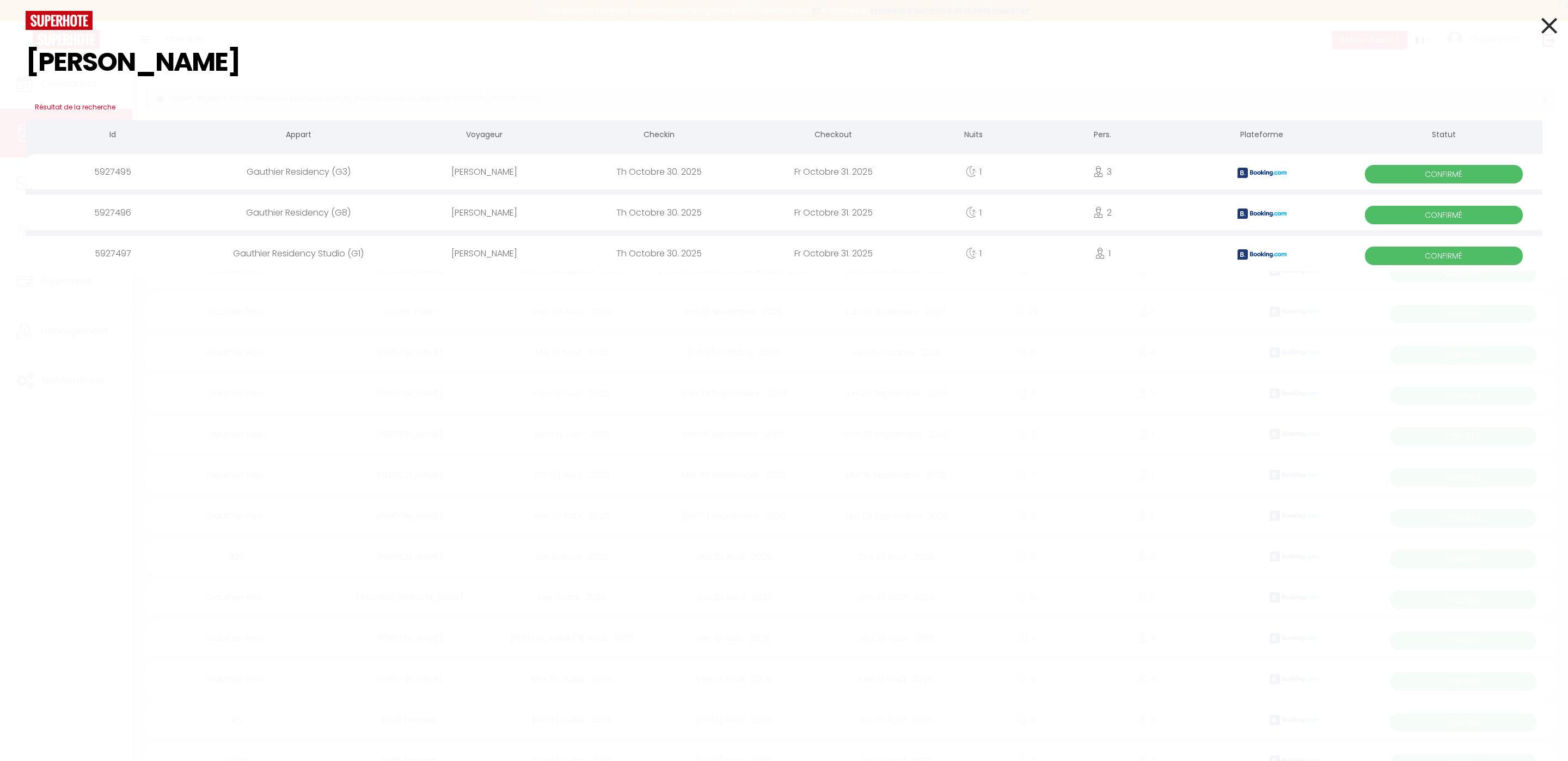
type input "[PERSON_NAME]"
click at [1550, 34] on icon at bounding box center [1549, 26] width 16 height 28
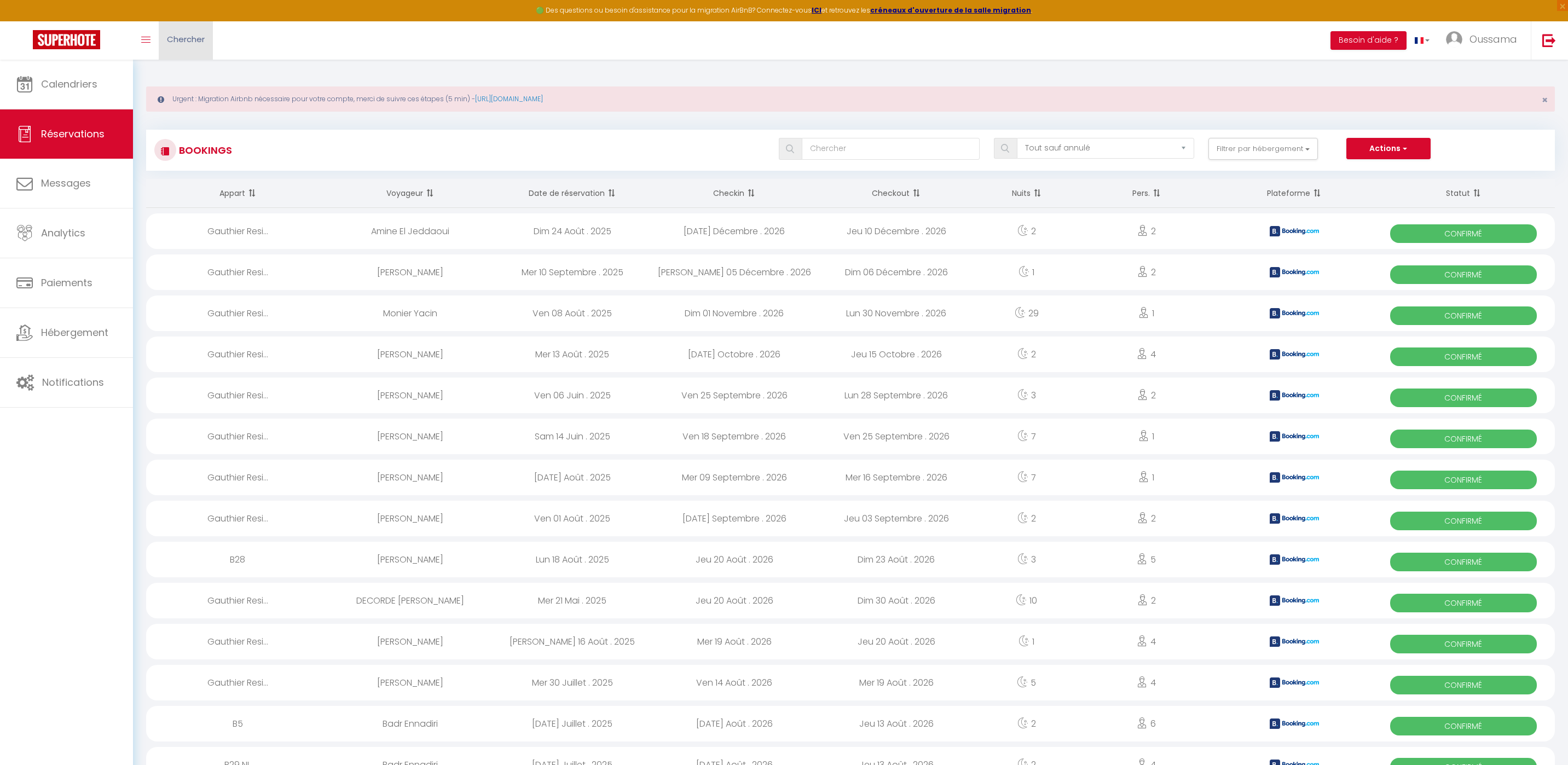
click at [205, 32] on link "Chercher" at bounding box center [186, 40] width 55 height 38
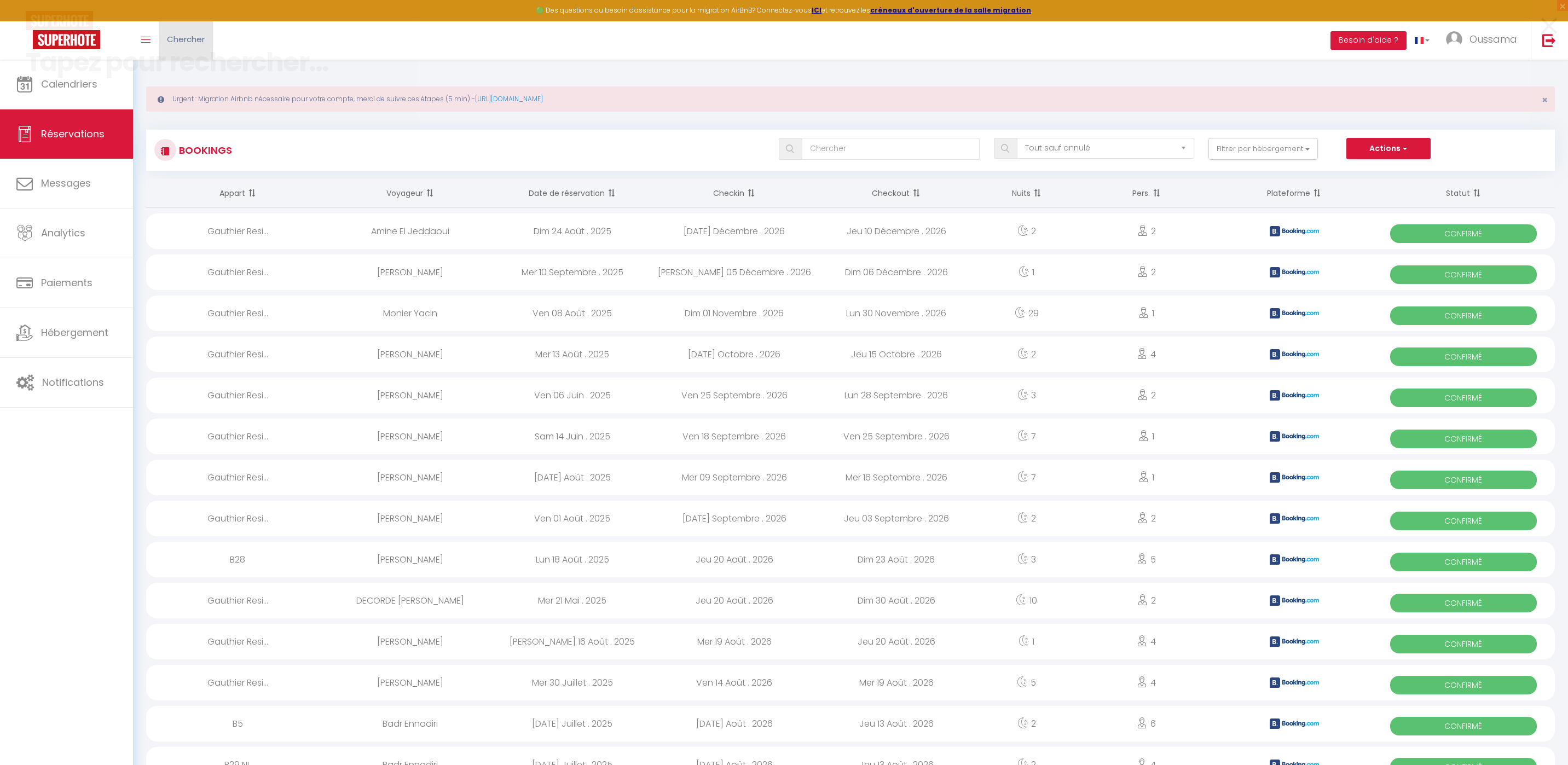
paste input "Besson"
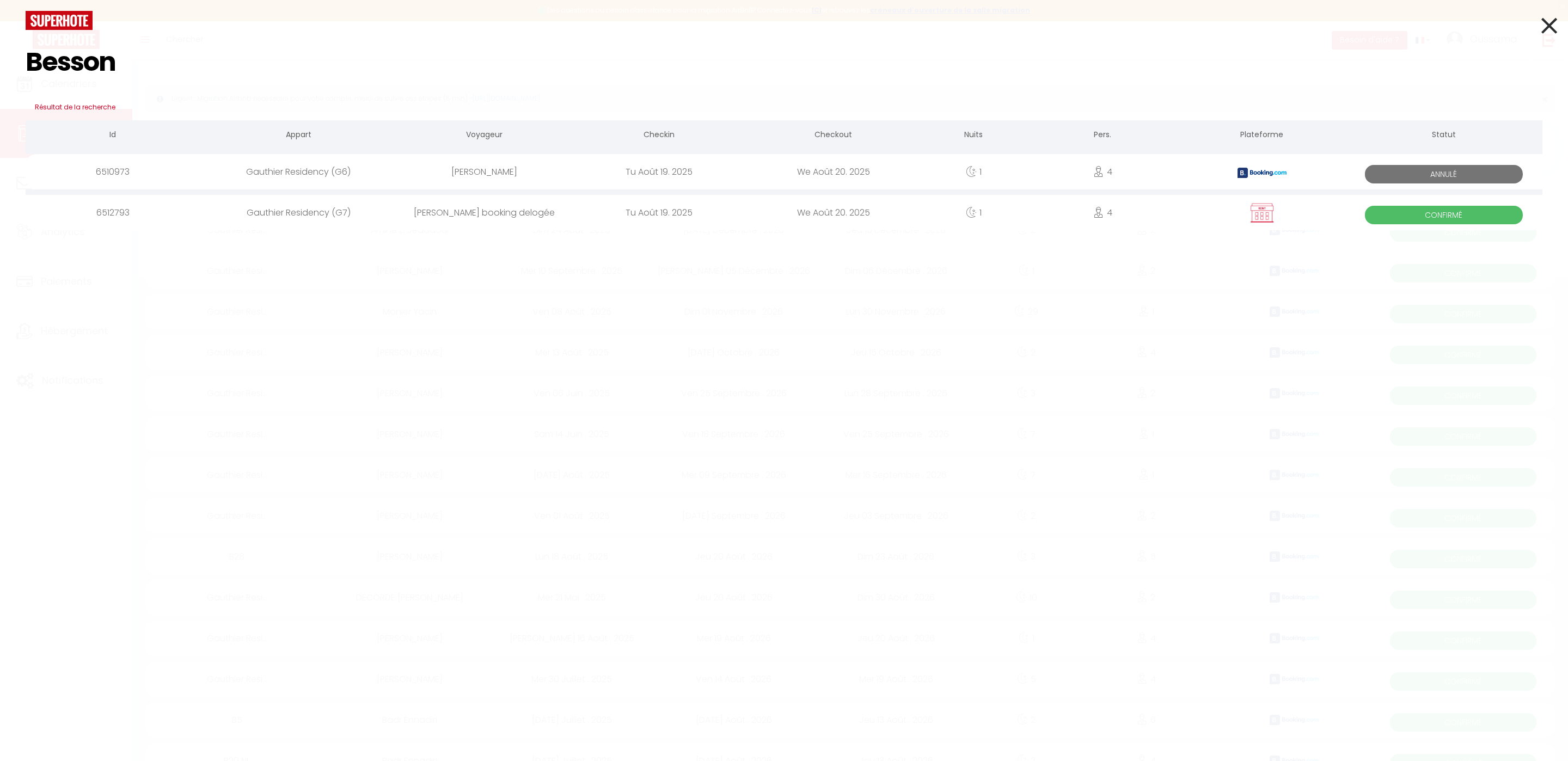
click at [109, 62] on input "Besson" at bounding box center [784, 62] width 1517 height 64
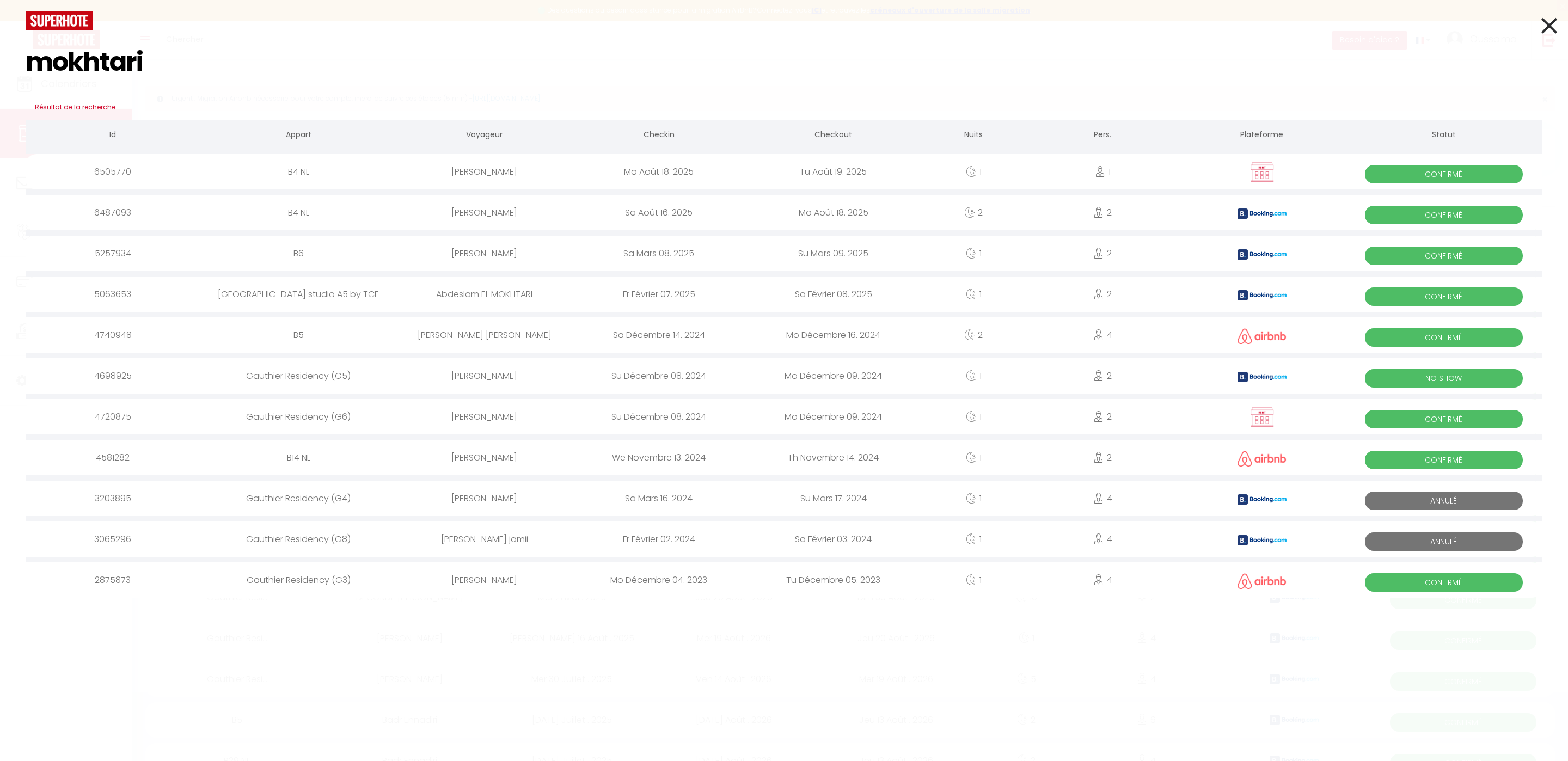
type input "mokhtari"
click at [1548, 38] on icon at bounding box center [1549, 26] width 16 height 28
